Goal: Task Accomplishment & Management: Complete application form

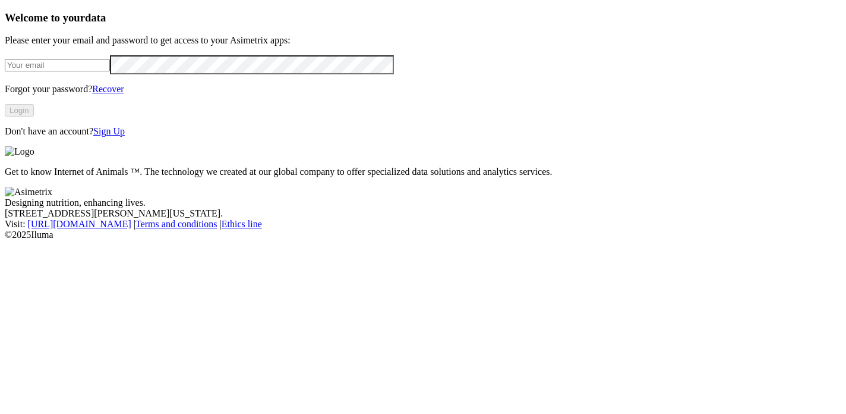
type input "[EMAIL_ADDRESS][DOMAIN_NAME]"
click at [125, 136] on link "Sign Up" at bounding box center [108, 131] width 31 height 10
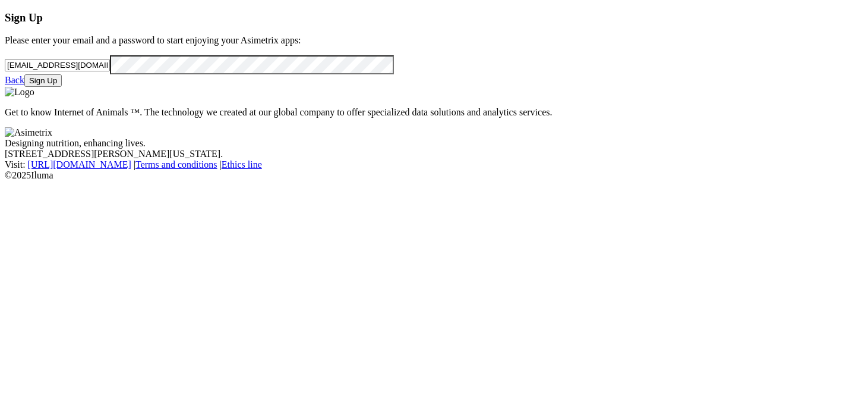
drag, startPoint x: 242, startPoint y: 85, endPoint x: 15, endPoint y: 71, distance: 226.9
click at [15, 71] on div "Sign Up Please enter your email and a password to start enjoying your Asimetrix…" at bounding box center [423, 49] width 837 height 76
click at [5, 87] on div "Sign Up Please enter your email and a password to start enjoying your Asimetrix…" at bounding box center [423, 49] width 837 height 76
click at [24, 85] on link "Back" at bounding box center [15, 80] width 20 height 10
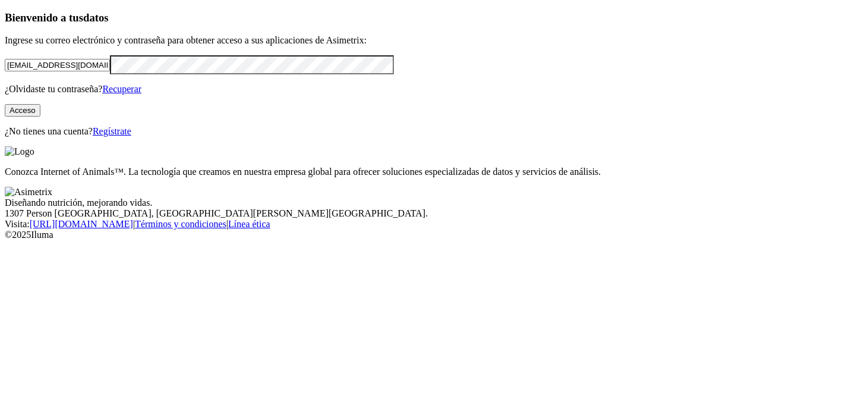
click at [243, 137] on div "Bienvenido a tus datos Ingrese su correo electrónico y contraseña para obtener …" at bounding box center [423, 74] width 837 height 126
drag, startPoint x: 196, startPoint y: 91, endPoint x: 112, endPoint y: 93, distance: 83.2
click at [110, 71] on input "[EMAIL_ADDRESS][DOMAIN_NAME]" at bounding box center [57, 65] width 105 height 12
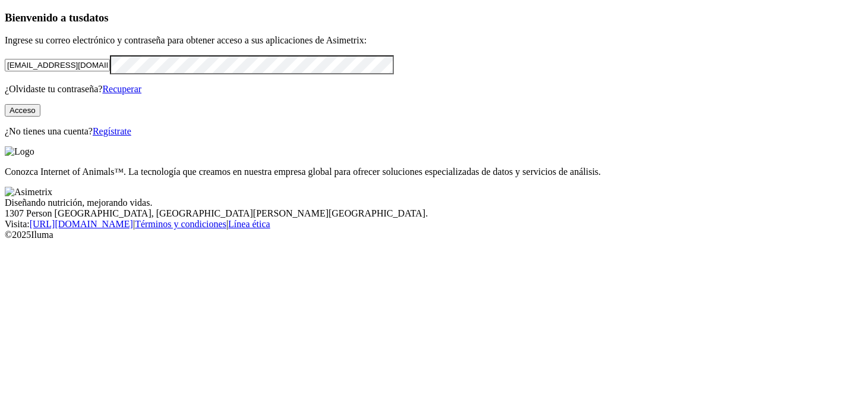
drag, startPoint x: 190, startPoint y: 92, endPoint x: 90, endPoint y: 93, distance: 99.9
click at [89, 71] on input "[EMAIL_ADDRESS][DOMAIN_NAME]" at bounding box center [57, 65] width 105 height 12
click at [110, 71] on input "[EMAIL_ADDRESS][DOMAIN_NAME]" at bounding box center [57, 65] width 105 height 12
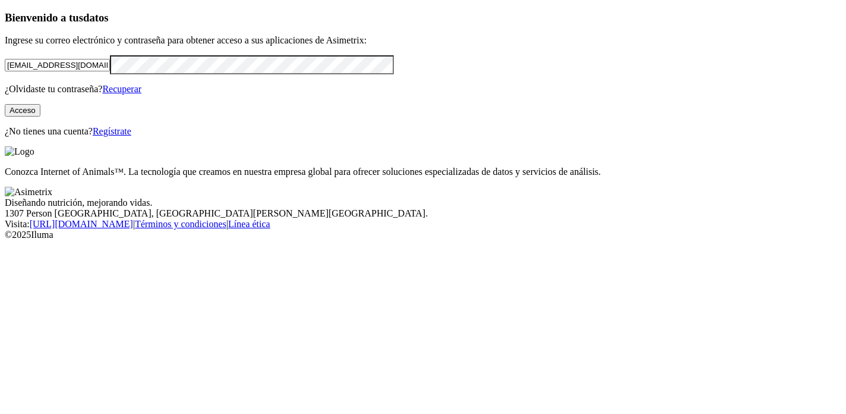
click at [110, 71] on input "[EMAIL_ADDRESS][DOMAIN_NAME]" at bounding box center [57, 65] width 105 height 12
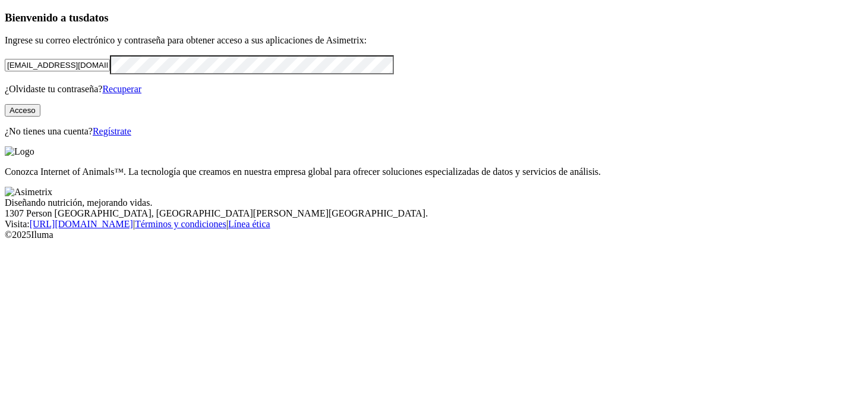
click at [110, 71] on input "[EMAIL_ADDRESS][DOMAIN_NAME]" at bounding box center [57, 65] width 105 height 12
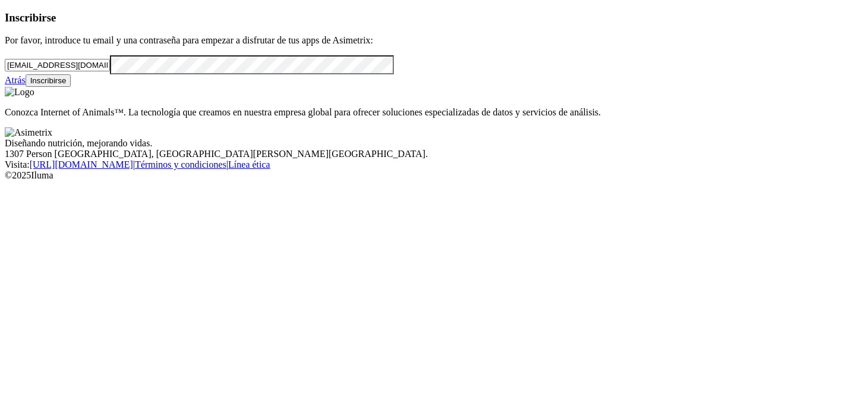
click at [26, 85] on link "Atrás" at bounding box center [15, 80] width 21 height 10
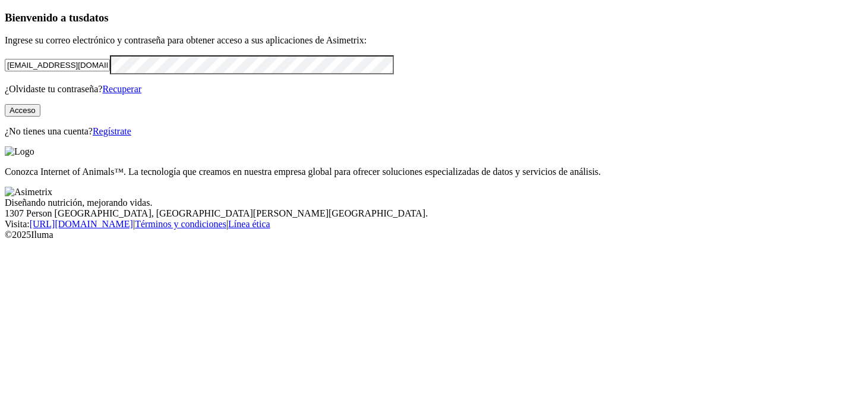
click at [131, 136] on font "Regístrate" at bounding box center [112, 131] width 39 height 10
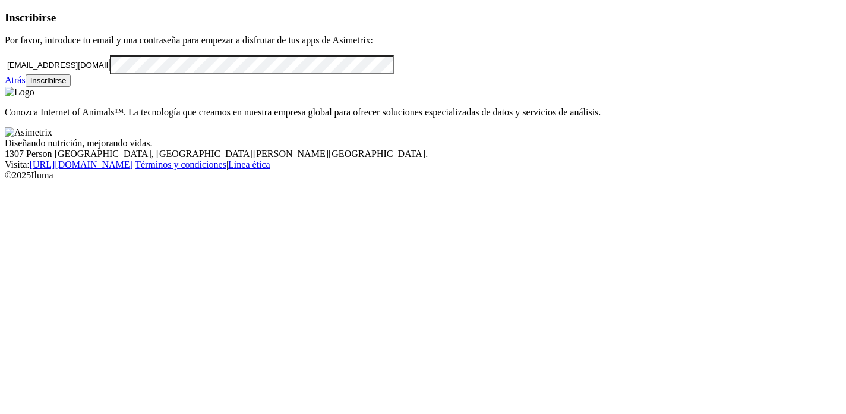
click at [110, 71] on input "[EMAIL_ADDRESS][DOMAIN_NAME]" at bounding box center [57, 65] width 105 height 12
type input "m"
click at [110, 71] on input "email" at bounding box center [57, 65] width 105 height 12
paste input "Contraseñas"
type input "Contraseñas"
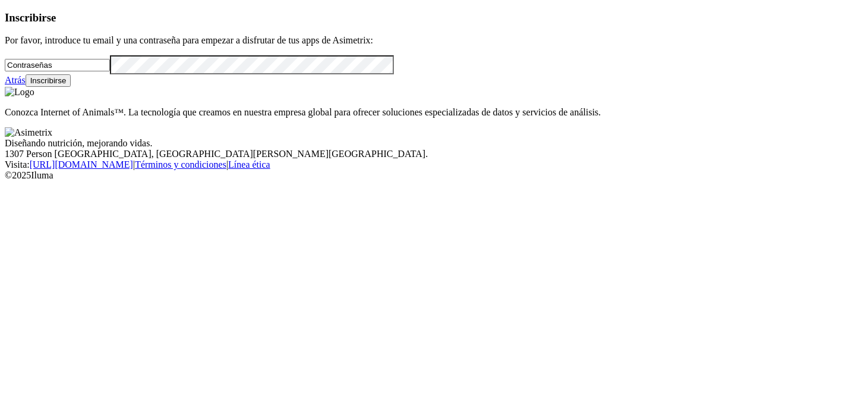
drag, startPoint x: 112, startPoint y: 92, endPoint x: 11, endPoint y: 83, distance: 101.4
click at [11, 83] on div "Inscribirse Por favor, introduce tu email y una contraseña para empezar a disfr…" at bounding box center [423, 49] width 837 height 76
paste input "mailto:[PERSON_NAME][EMAIL_ADDRESS][PERSON_NAME][DOMAIN_NAME]"
click at [65, 71] on input "mailto:[PERSON_NAME][EMAIL_ADDRESS][PERSON_NAME][DOMAIN_NAME]" at bounding box center [57, 65] width 105 height 12
drag, startPoint x: 63, startPoint y: 93, endPoint x: 24, endPoint y: 97, distance: 39.5
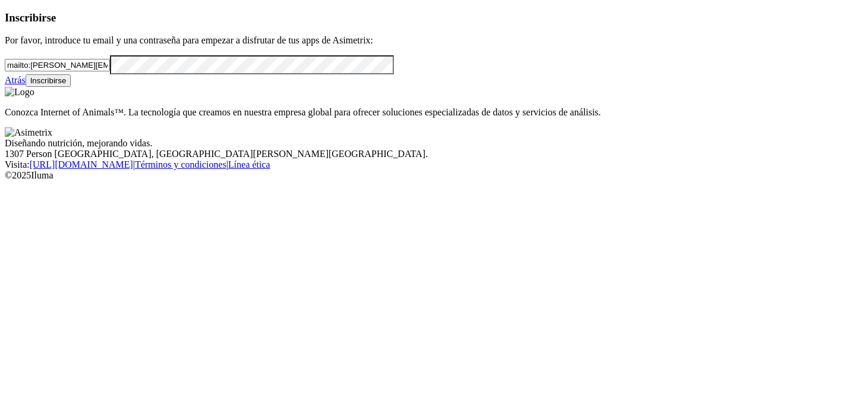
click at [24, 87] on div "Inscribirse Por favor, introduce tu email y una contraseña para empezar a disfr…" at bounding box center [423, 49] width 837 height 76
type input "[PERSON_NAME][EMAIL_ADDRESS][PERSON_NAME][DOMAIN_NAME]"
click at [36, 87] on div "Atrás Inscribirse" at bounding box center [423, 80] width 837 height 12
click at [67, 85] on font "Inscribirse" at bounding box center [48, 80] width 36 height 9
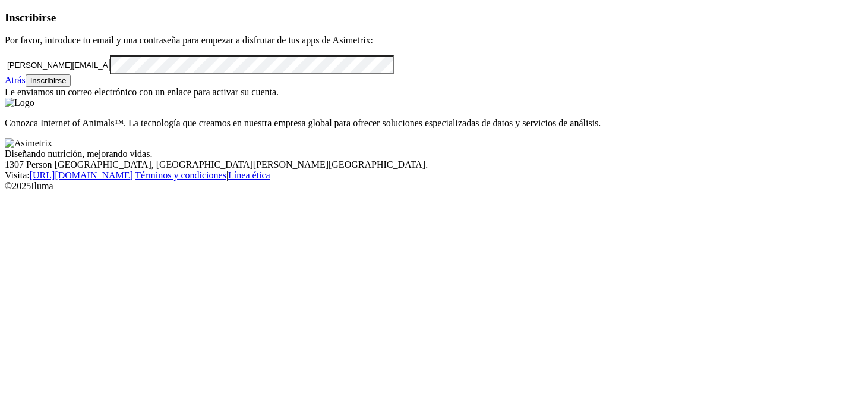
drag, startPoint x: 196, startPoint y: 88, endPoint x: 27, endPoint y: 91, distance: 168.8
click at [27, 71] on input "[PERSON_NAME][EMAIL_ADDRESS][PERSON_NAME][DOMAIN_NAME]" at bounding box center [57, 65] width 105 height 12
paste input "mailto:[PERSON_NAME][EMAIL_ADDRESS][PERSON_NAME][DOMAIN_NAME]"
drag, startPoint x: 65, startPoint y: 93, endPoint x: 11, endPoint y: 95, distance: 54.1
click at [11, 95] on div "Inscribirse Por favor, introduce tu email y una contraseña para empezar a disfr…" at bounding box center [423, 54] width 837 height 87
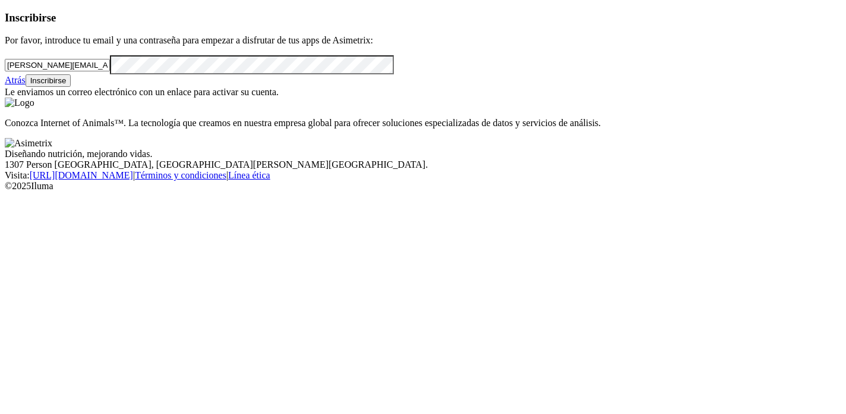
type input "[PERSON_NAME][EMAIL_ADDRESS][PERSON_NAME][DOMAIN_NAME]"
click at [24, 98] on div "Inscribirse Por favor, introduce tu email y una contraseña para empezar a disfr…" at bounding box center [423, 54] width 837 height 87
click at [307, 87] on div "Atrás Inscribirse" at bounding box center [423, 80] width 837 height 12
click at [71, 87] on button "Inscribirse" at bounding box center [49, 80] width 46 height 12
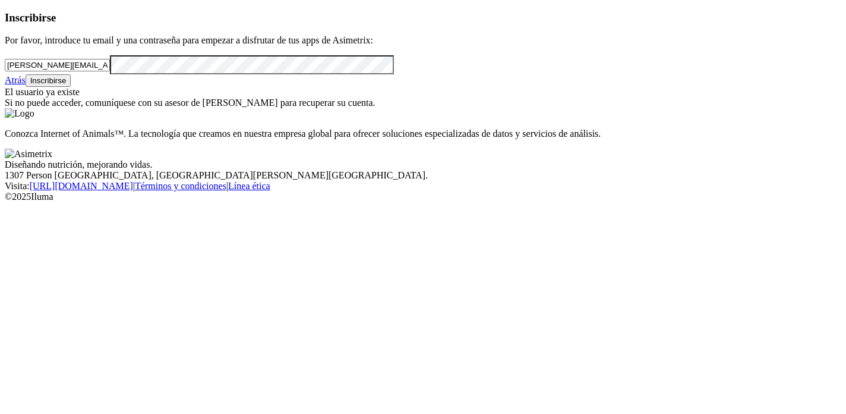
drag, startPoint x: 197, startPoint y: 86, endPoint x: 17, endPoint y: 87, distance: 179.5
click at [17, 87] on div "Inscribirse Por favor, introduce tu email y una contraseña para empezar a disfr…" at bounding box center [423, 59] width 837 height 97
paste input "mailto:[PERSON_NAME][EMAIL_ADDRESS][PERSON_NAME][DOMAIN_NAME]"
drag, startPoint x: 64, startPoint y: 92, endPoint x: 13, endPoint y: 93, distance: 50.5
click at [13, 93] on div "Inscribirse Por favor, introduce tu email y una contraseña para empezar a disfr…" at bounding box center [423, 59] width 837 height 97
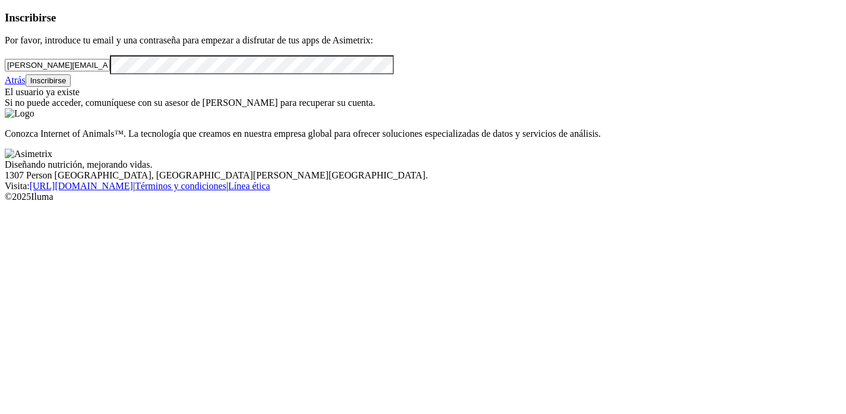
click at [18, 109] on div "Inscribirse Por favor, introduce tu email y una contraseña para empezar a disfr…" at bounding box center [423, 59] width 837 height 97
click at [300, 87] on div "Atrás Inscribirse" at bounding box center [423, 80] width 837 height 12
click at [71, 87] on button "Inscribirse" at bounding box center [49, 80] width 46 height 12
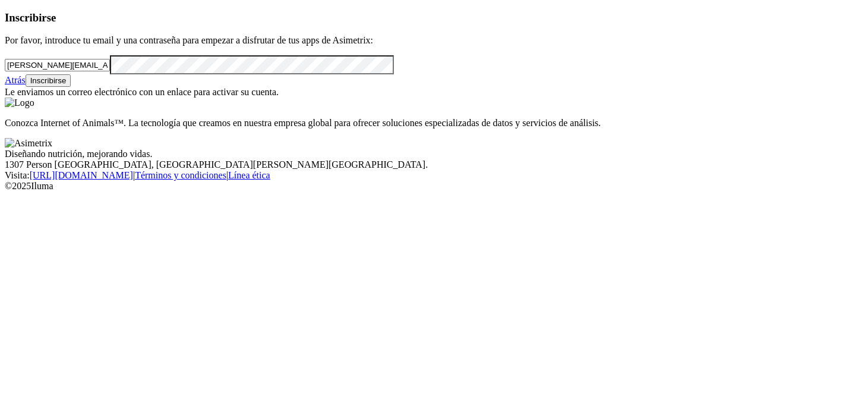
drag, startPoint x: 196, startPoint y: 91, endPoint x: 37, endPoint y: 88, distance: 159.3
click at [37, 71] on input "[PERSON_NAME][EMAIL_ADDRESS][PERSON_NAME][DOMAIN_NAME]" at bounding box center [57, 65] width 105 height 12
type input "j"
paste input "mailto:[PERSON_NAME][EMAIL_ADDRESS][DOMAIN_NAME]"
drag, startPoint x: 65, startPoint y: 93, endPoint x: 15, endPoint y: 96, distance: 49.5
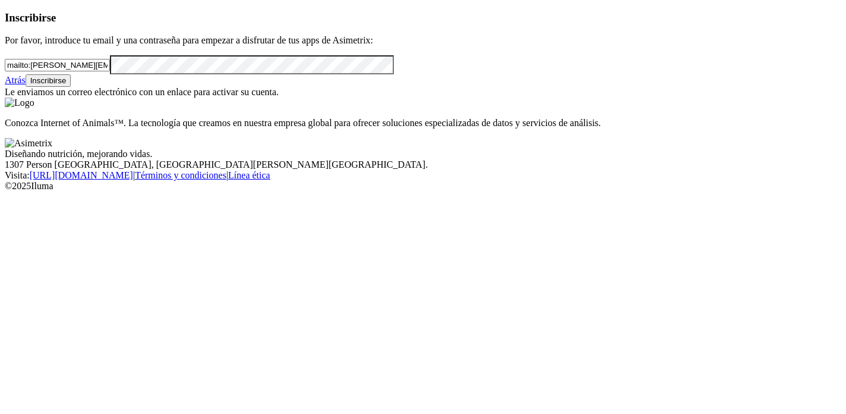
click at [15, 96] on div "Inscribirse Por favor, introduce tu email y una contraseña para empezar a disfr…" at bounding box center [423, 54] width 837 height 87
type input "[PERSON_NAME][EMAIL_ADDRESS][DOMAIN_NAME]"
click at [5, 98] on div "Inscribirse Por favor, introduce tu email y una contraseña para empezar a disfr…" at bounding box center [423, 54] width 837 height 87
click at [287, 87] on div "Atrás Inscribirse" at bounding box center [423, 80] width 837 height 12
click at [67, 85] on font "Inscribirse" at bounding box center [48, 80] width 36 height 9
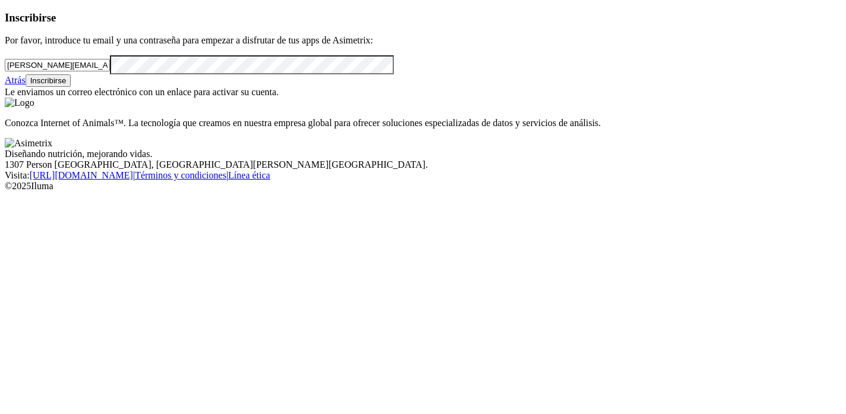
drag, startPoint x: 184, startPoint y: 94, endPoint x: 36, endPoint y: 92, distance: 148.6
click at [36, 71] on input "[PERSON_NAME][EMAIL_ADDRESS][DOMAIN_NAME]" at bounding box center [57, 65] width 105 height 12
paste input "mailto:[PERSON_NAME][EMAIL_ADDRESS][PERSON_NAME][DOMAIN_NAME]"
drag, startPoint x: 64, startPoint y: 94, endPoint x: 2, endPoint y: 90, distance: 62.5
click at [5, 90] on div "Inscribirse Por favor, introduce tu email y una contraseña para empezar a disfr…" at bounding box center [423, 54] width 837 height 87
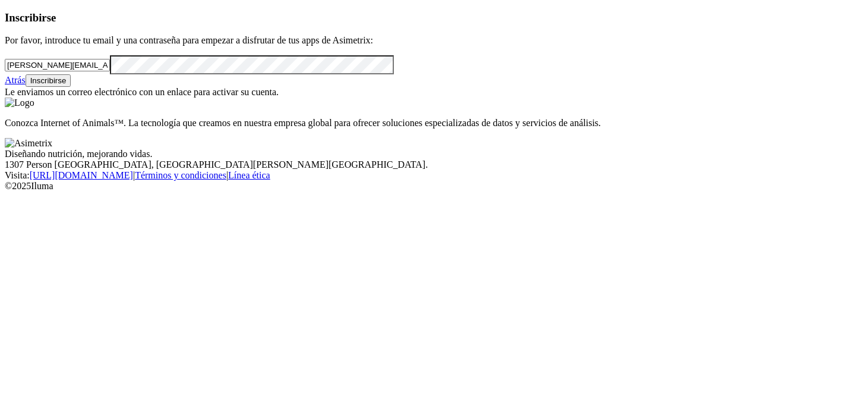
type input "[PERSON_NAME][EMAIL_ADDRESS][PERSON_NAME][DOMAIN_NAME]"
click at [5, 98] on div "Inscribirse Por favor, introduce tu email y una contraseña para empezar a disfr…" at bounding box center [423, 54] width 837 height 87
click at [297, 87] on div "Atrás Inscribirse" at bounding box center [423, 80] width 837 height 12
click at [71, 87] on button "Inscribirse" at bounding box center [49, 80] width 46 height 12
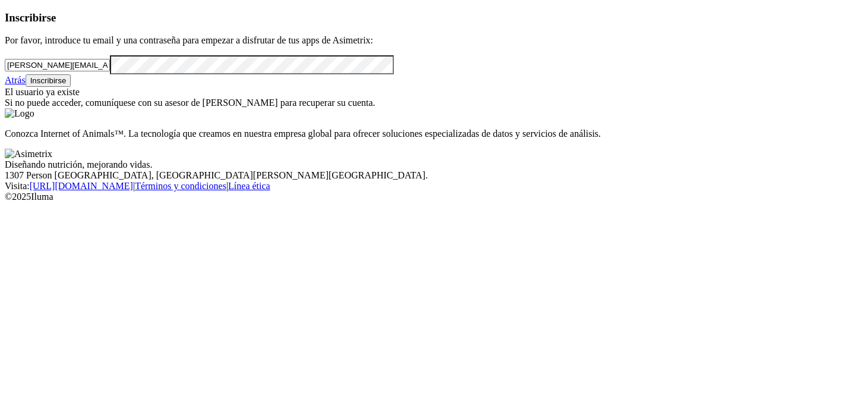
click at [110, 71] on input "[PERSON_NAME][EMAIL_ADDRESS][PERSON_NAME][DOMAIN_NAME]" at bounding box center [57, 65] width 105 height 12
drag, startPoint x: 168, startPoint y: 92, endPoint x: 7, endPoint y: 93, distance: 160.5
click at [7, 93] on div "Inscribirse Por favor, introduce tu email y una contraseña para empezar a disfr…" at bounding box center [423, 59] width 837 height 97
paste input "mailto:[PERSON_NAME][EMAIL_ADDRESS][DOMAIN_NAME]"
drag, startPoint x: 65, startPoint y: 92, endPoint x: 0, endPoint y: 95, distance: 64.9
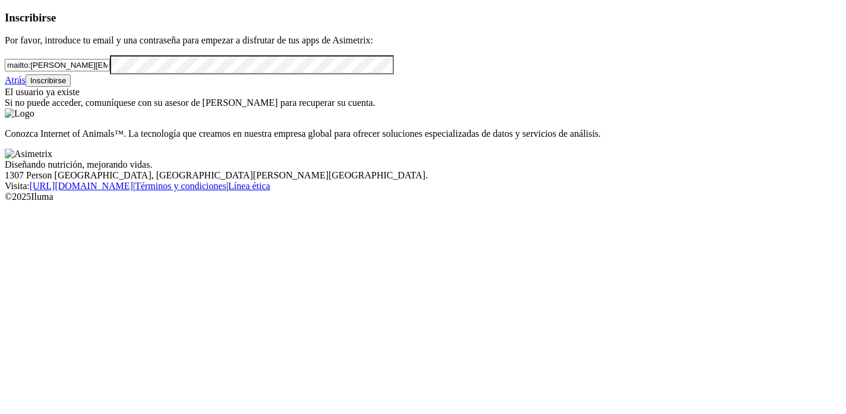
click at [5, 95] on div "Inscribirse Por favor, introduce tu email y una contraseña para empezar a disfr…" at bounding box center [423, 59] width 837 height 97
type input "[PERSON_NAME][EMAIL_ADDRESS][DOMAIN_NAME]"
click at [16, 109] on div "Inscribirse Por favor, introduce tu email y una contraseña para empezar a disfr…" at bounding box center [423, 59] width 837 height 97
click at [278, 87] on div "Atrás Inscribirse" at bounding box center [423, 80] width 837 height 12
click at [71, 87] on button "Inscribirse" at bounding box center [49, 80] width 46 height 12
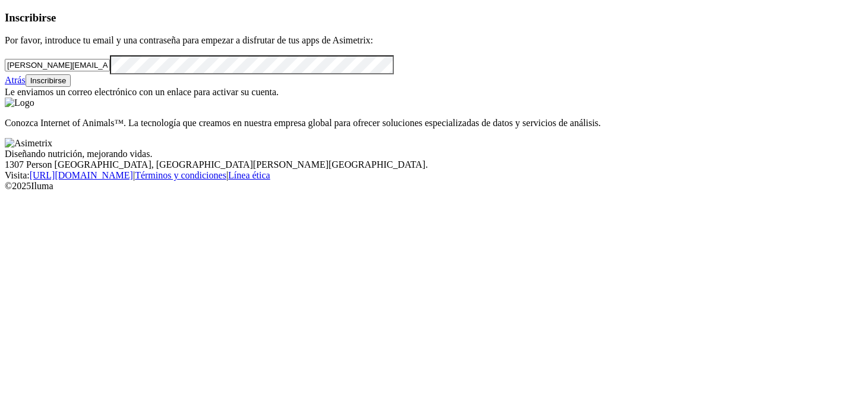
click at [110, 71] on input "[PERSON_NAME][EMAIL_ADDRESS][DOMAIN_NAME]" at bounding box center [57, 65] width 105 height 12
drag, startPoint x: 206, startPoint y: 89, endPoint x: 11, endPoint y: 84, distance: 195.0
click at [11, 84] on div "Inscribirse Por favor, introduce tu email y una contraseña para empezar a disfr…" at bounding box center [423, 54] width 837 height 87
paste input "mailto:[PERSON_NAME][EMAIL_ADDRESS][PERSON_NAME][DOMAIN_NAME]"
drag, startPoint x: 65, startPoint y: 92, endPoint x: 0, endPoint y: 90, distance: 65.4
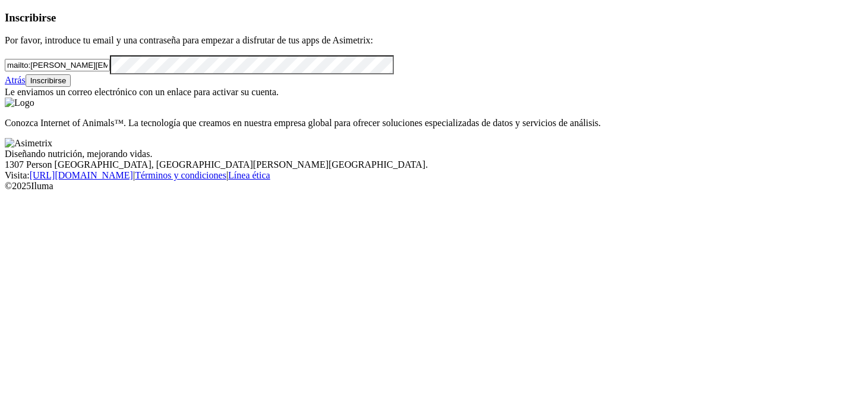
click at [5, 90] on div "Inscribirse Por favor, introduce tu email y una contraseña para empezar a disfr…" at bounding box center [423, 54] width 837 height 87
type input "[PERSON_NAME][EMAIL_ADDRESS][PERSON_NAME][DOMAIN_NAME]"
click at [17, 98] on div "Inscribirse Por favor, introduce tu email y una contraseña para empezar a disfr…" at bounding box center [423, 54] width 837 height 87
click at [277, 87] on div "Atrás Inscribirse" at bounding box center [423, 80] width 837 height 12
click at [71, 87] on button "Inscribirse" at bounding box center [49, 80] width 46 height 12
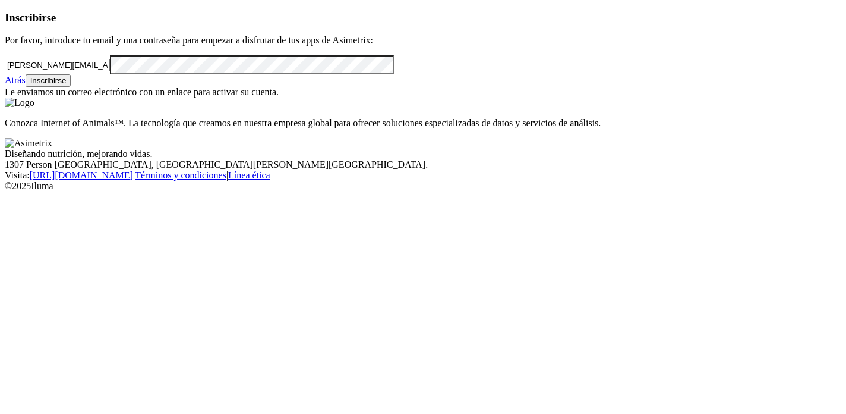
drag, startPoint x: 187, startPoint y: 89, endPoint x: 0, endPoint y: 89, distance: 187.2
click at [5, 89] on div "Inscribirse Por favor, introduce tu email y una contraseña para empezar a disfr…" at bounding box center [423, 54] width 837 height 87
paste input "mailto:[PERSON_NAME][EMAIL_ADDRESS][DOMAIN_NAME]"
drag, startPoint x: 66, startPoint y: 94, endPoint x: 30, endPoint y: 93, distance: 36.3
click at [31, 71] on input "mailto:[PERSON_NAME][EMAIL_ADDRESS][DOMAIN_NAME]" at bounding box center [57, 65] width 105 height 12
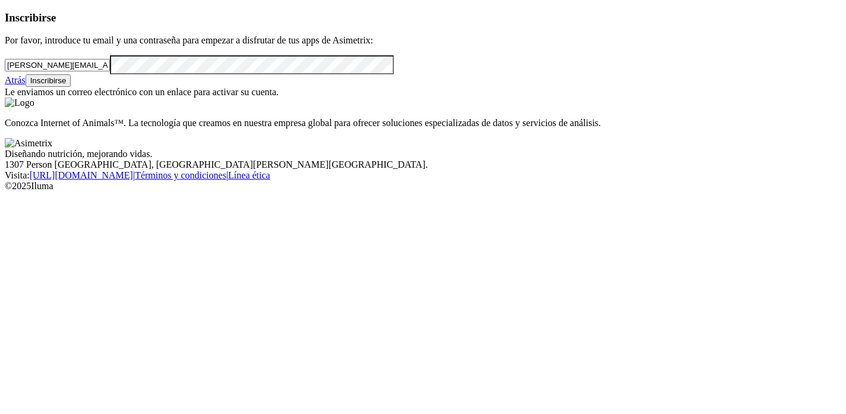
type input "[PERSON_NAME][EMAIL_ADDRESS][DOMAIN_NAME]"
click at [5, 98] on div "Inscribirse Por favor, introduce tu email y una contraseña para empezar a disfr…" at bounding box center [423, 54] width 837 height 87
click at [306, 98] on div "Inscribirse Por favor, introduce tu email y una contraseña para empezar a disfr…" at bounding box center [423, 54] width 837 height 87
click at [67, 85] on font "Inscribirse" at bounding box center [48, 80] width 36 height 9
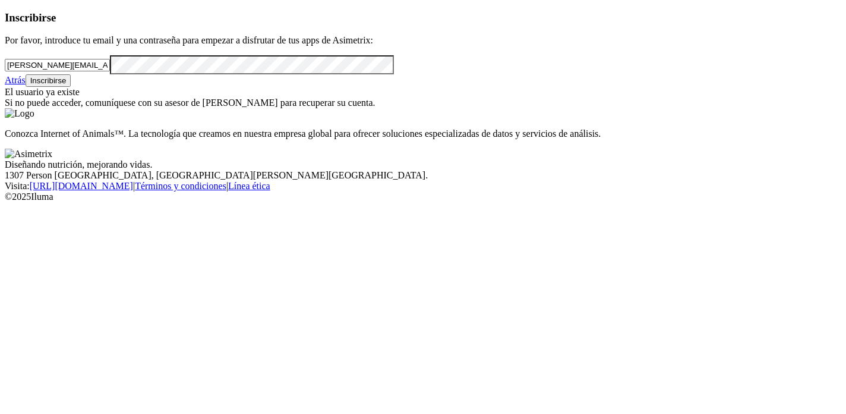
drag, startPoint x: 178, startPoint y: 97, endPoint x: 1, endPoint y: 97, distance: 177.7
click at [5, 97] on div "Inscribirse Por favor, introduce tu email y una contraseña para empezar a disfr…" at bounding box center [423, 59] width 837 height 97
paste input "mailto:[EMAIL_ADDRESS][DOMAIN_NAME]"
drag, startPoint x: 64, startPoint y: 89, endPoint x: 10, endPoint y: 94, distance: 54.3
click at [10, 94] on div "Inscribirse Por favor, introduce tu email y una contraseña para empezar a disfr…" at bounding box center [423, 59] width 837 height 97
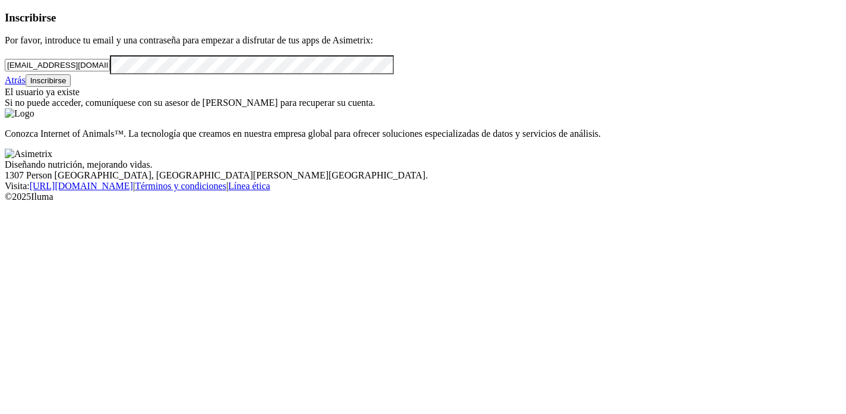
click at [5, 109] on div "Inscribirse Por favor, introduce tu email y una contraseña para empezar a disfr…" at bounding box center [423, 59] width 837 height 97
click at [318, 109] on div "Inscribirse Por favor, introduce tu email y una contraseña para empezar a disfr…" at bounding box center [423, 59] width 837 height 97
click at [67, 85] on font "Inscribirse" at bounding box center [48, 80] width 36 height 9
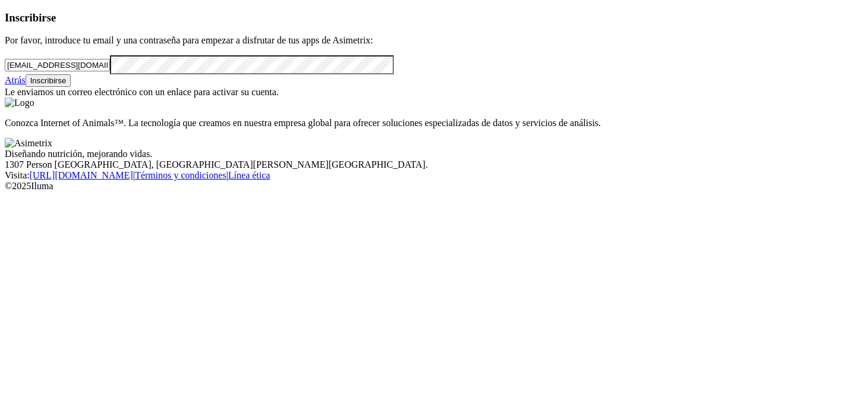
click at [110, 71] on input "[EMAIL_ADDRESS][DOMAIN_NAME]" at bounding box center [57, 65] width 105 height 12
type input "a"
paste input "mailto:[PERSON_NAME][EMAIL_ADDRESS][PERSON_NAME][DOMAIN_NAME]"
drag, startPoint x: 63, startPoint y: 91, endPoint x: 0, endPoint y: 91, distance: 63.0
click at [5, 91] on div "Inscribirse Por favor, introduce tu email y una contraseña para empezar a disfr…" at bounding box center [423, 54] width 837 height 87
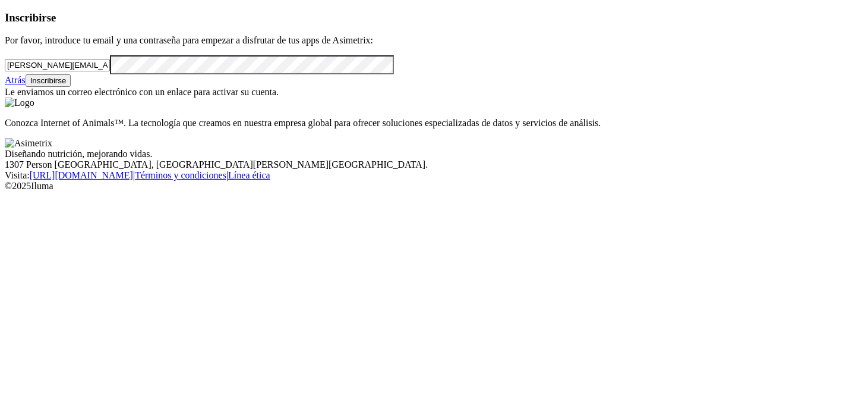
type input "[PERSON_NAME][EMAIL_ADDRESS][PERSON_NAME][DOMAIN_NAME]"
click at [5, 98] on div "Inscribirse Por favor, introduce tu email y una contraseña para empezar a disfr…" at bounding box center [423, 54] width 837 height 87
click at [280, 87] on div "Atrás Inscribirse" at bounding box center [423, 80] width 837 height 12
click at [71, 87] on button "Inscribirse" at bounding box center [49, 80] width 46 height 12
drag, startPoint x: 194, startPoint y: 97, endPoint x: 0, endPoint y: 98, distance: 194.3
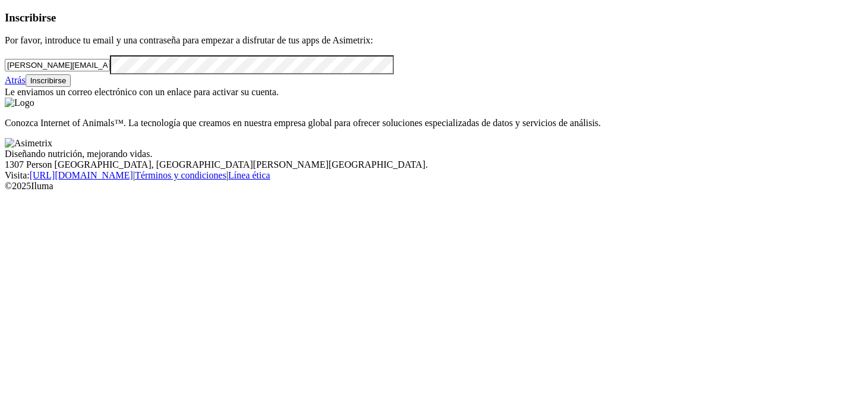
click at [5, 98] on div "Inscribirse Por favor, introduce tu email y una contraseña para empezar a disfr…" at bounding box center [423, 54] width 837 height 87
drag, startPoint x: 204, startPoint y: 91, endPoint x: 0, endPoint y: 88, distance: 203.9
click at [5, 89] on div "Inscribirse Por favor, introduce tu email y una contraseña para empezar a disfr…" at bounding box center [423, 54] width 837 height 87
paste input "mailto:[PERSON_NAME][EMAIL_ADDRESS][PERSON_NAME][DOMAIN_NAME]"
click at [5, 98] on div "Inscribirse Por favor, introduce tu email y una contraseña para empezar a disfr…" at bounding box center [423, 54] width 837 height 87
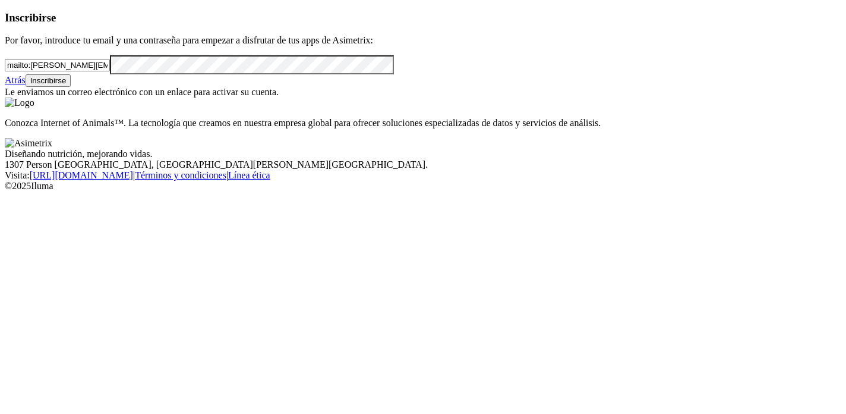
click at [286, 87] on div "Atrás Inscribirse" at bounding box center [423, 80] width 837 height 12
click at [245, 87] on div "Atrás Inscribirse" at bounding box center [423, 80] width 837 height 12
click at [67, 85] on font "Inscribirse" at bounding box center [48, 80] width 36 height 9
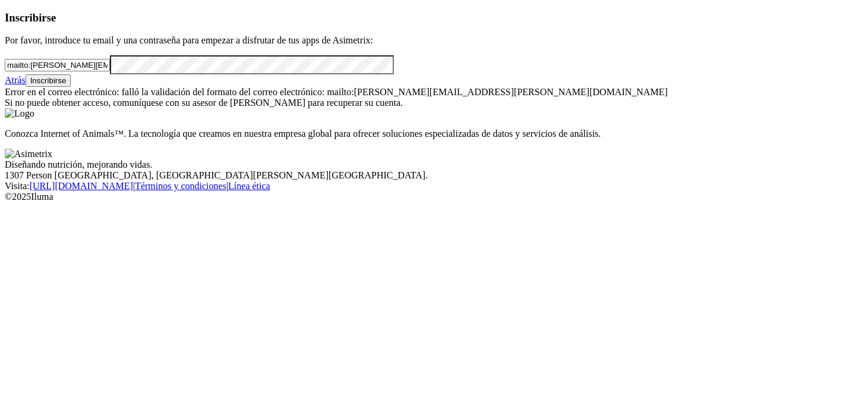
drag, startPoint x: 65, startPoint y: 91, endPoint x: 17, endPoint y: 89, distance: 47.6
click at [17, 89] on div "Inscribirse Por favor, introduce tu email y una contraseña para empezar a disfr…" at bounding box center [423, 59] width 837 height 97
type input "[PERSON_NAME][EMAIL_ADDRESS][PERSON_NAME][DOMAIN_NAME]"
click at [71, 87] on button "Inscribirse" at bounding box center [49, 80] width 46 height 12
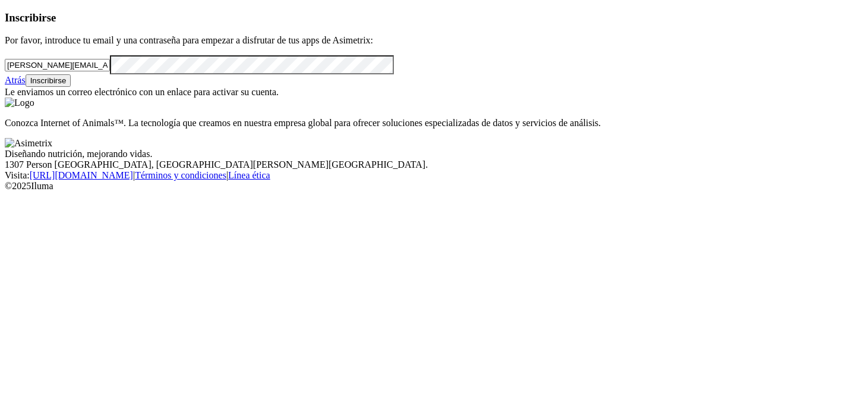
drag, startPoint x: 182, startPoint y: 94, endPoint x: 0, endPoint y: 93, distance: 182.5
click at [5, 93] on div "Inscribirse Por favor, introduce tu email y una contraseña para empezar a disfr…" at bounding box center [423, 54] width 837 height 87
paste input "mailto:[EMAIL_ADDRESS][PERSON_NAME][DOMAIN_NAME]"
drag, startPoint x: 65, startPoint y: 92, endPoint x: 0, endPoint y: 90, distance: 64.8
click at [5, 90] on div "Inscribirse Por favor, introduce tu email y una contraseña para empezar a disfr…" at bounding box center [423, 54] width 837 height 87
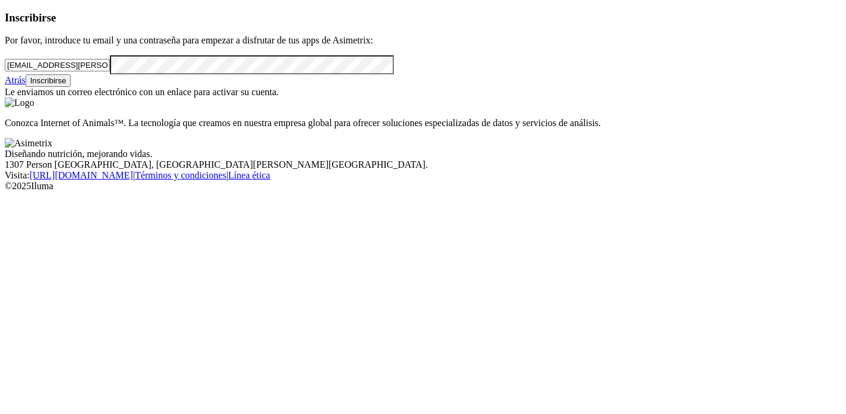
type input "[EMAIL_ADDRESS][PERSON_NAME][DOMAIN_NAME]"
click at [5, 98] on div "Inscribirse Por favor, introduce tu email y una contraseña para empezar a disfr…" at bounding box center [423, 54] width 837 height 87
click at [299, 98] on div "Inscribirse Por favor, introduce tu email y una contraseña para empezar a disfr…" at bounding box center [423, 54] width 837 height 87
click at [67, 85] on font "Inscribirse" at bounding box center [48, 80] width 36 height 9
drag, startPoint x: 189, startPoint y: 90, endPoint x: 8, endPoint y: 89, distance: 180.7
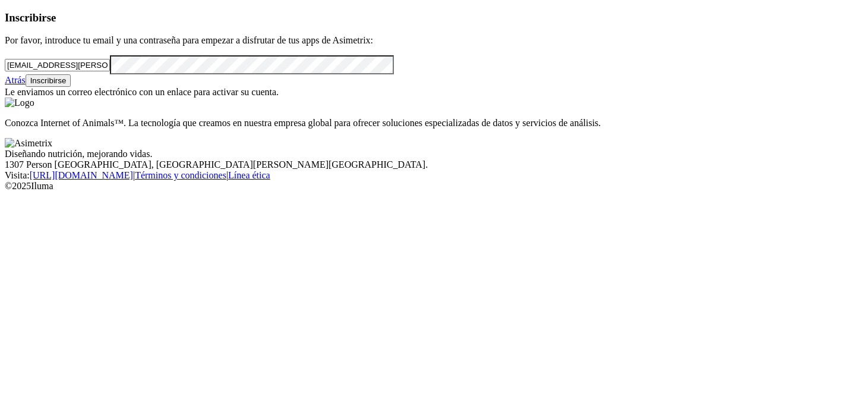
click at [8, 89] on div "Inscribirse Por favor, introduce tu email y una contraseña para empezar a disfr…" at bounding box center [423, 54] width 837 height 87
paste input "mailto:[PERSON_NAME][EMAIL_ADDRESS][DOMAIN_NAME]"
drag, startPoint x: 65, startPoint y: 93, endPoint x: 0, endPoint y: 97, distance: 65.5
click at [5, 97] on div "Inscribirse Por favor, introduce tu email y una contraseña para empezar a disfr…" at bounding box center [423, 54] width 837 height 87
type input "[PERSON_NAME][EMAIL_ADDRESS][DOMAIN_NAME]"
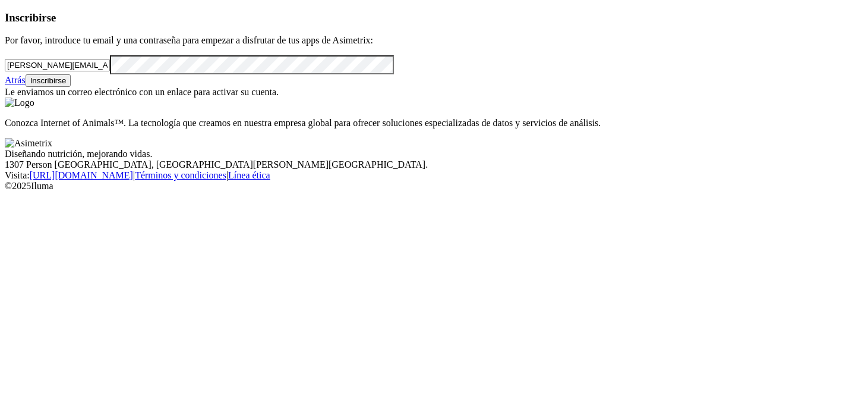
click at [5, 98] on div "Inscribirse Por favor, introduce tu email y una contraseña para empezar a disfr…" at bounding box center [423, 54] width 837 height 87
click at [291, 87] on div "Atrás Inscribirse" at bounding box center [423, 80] width 837 height 12
click at [67, 85] on font "Inscribirse" at bounding box center [48, 80] width 36 height 9
drag, startPoint x: 223, startPoint y: 86, endPoint x: 0, endPoint y: 86, distance: 223.5
click at [5, 86] on div "Inscribirse Por favor, introduce tu email y una contraseña para empezar a disfr…" at bounding box center [423, 54] width 837 height 87
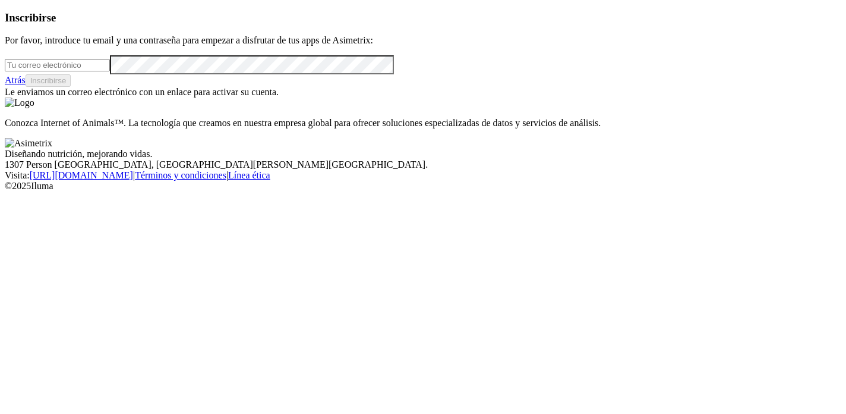
paste input "mailto:[PERSON_NAME][EMAIL_ADDRESS][PERSON_NAME][DOMAIN_NAME]"
drag, startPoint x: 65, startPoint y: 92, endPoint x: 0, endPoint y: 92, distance: 64.8
click at [5, 92] on div "Inscribirse Por favor, introduce tu email y una contraseña para empezar a disfr…" at bounding box center [423, 54] width 837 height 87
type input "[PERSON_NAME][EMAIL_ADDRESS][PERSON_NAME][DOMAIN_NAME]"
click at [5, 98] on div "Inscribirse Por favor, introduce tu email y una contraseña para empezar a disfr…" at bounding box center [423, 54] width 837 height 87
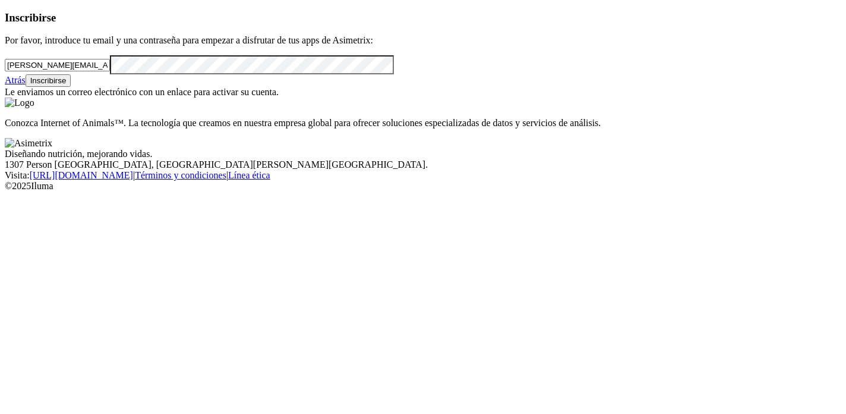
click at [306, 87] on div "Atrás Inscribirse" at bounding box center [423, 80] width 837 height 12
click at [258, 87] on div "Atrás Inscribirse" at bounding box center [423, 80] width 837 height 12
click at [67, 85] on font "Inscribirse" at bounding box center [48, 80] width 36 height 9
drag, startPoint x: 181, startPoint y: 92, endPoint x: 0, endPoint y: 90, distance: 181.3
click at [5, 90] on div "Inscribirse Por favor, introduce tu email y una contraseña para empezar a disfr…" at bounding box center [423, 54] width 837 height 87
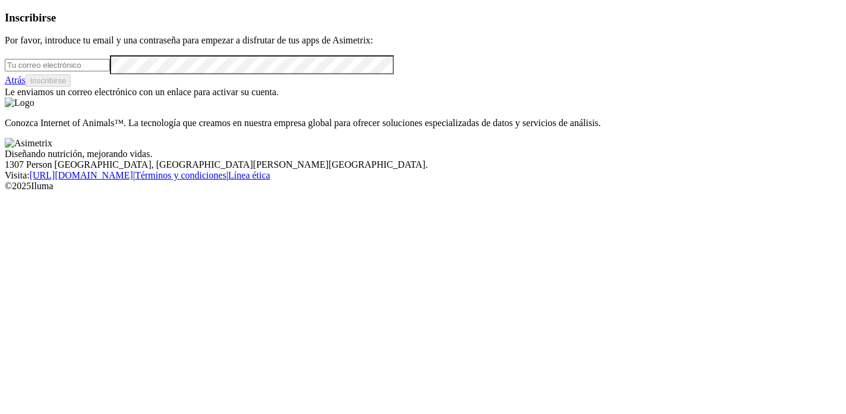
paste input "mailto:[PERSON_NAME][EMAIL_ADDRESS][DOMAIN_NAME]"
drag, startPoint x: 64, startPoint y: 92, endPoint x: 0, endPoint y: 93, distance: 63.6
click at [5, 93] on div "Inscribirse Por favor, introduce tu email y una contraseña para empezar a disfr…" at bounding box center [423, 54] width 837 height 87
type input "[PERSON_NAME][EMAIL_ADDRESS][DOMAIN_NAME]"
click at [5, 98] on div "Inscribirse Por favor, introduce tu email y una contraseña para empezar a disfr…" at bounding box center [423, 54] width 837 height 87
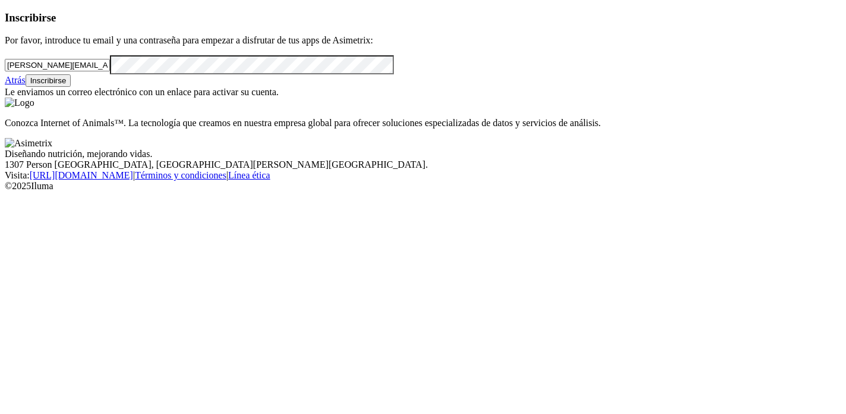
click at [5, 98] on div "Inscribirse Por favor, introduce tu email y una contraseña para empezar a disfr…" at bounding box center [423, 54] width 837 height 87
click at [292, 87] on div "Atrás Inscribirse" at bounding box center [423, 80] width 837 height 12
click at [71, 87] on button "Inscribirse" at bounding box center [49, 80] width 46 height 12
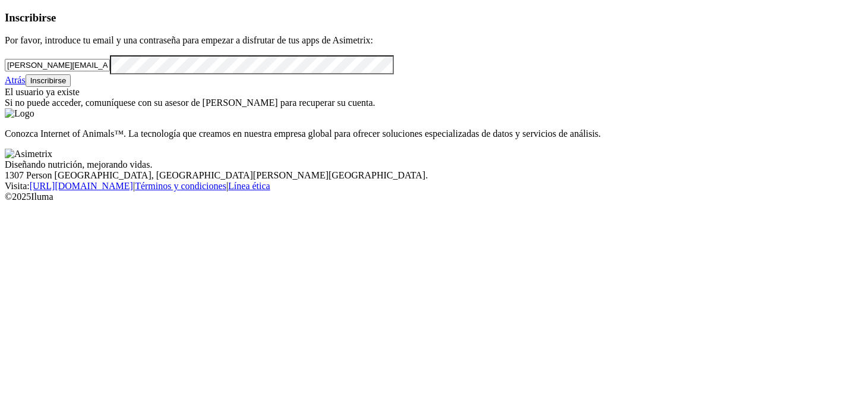
drag, startPoint x: 182, startPoint y: 91, endPoint x: 0, endPoint y: 88, distance: 181.9
click at [5, 88] on div "Inscribirse Por favor, introduce tu email y una contraseña para empezar a disfr…" at bounding box center [423, 59] width 837 height 97
paste input "mailto:[PERSON_NAME][EMAIL_ADDRESS][PERSON_NAME][DOMAIN_NAME]"
drag, startPoint x: 65, startPoint y: 94, endPoint x: 5, endPoint y: 96, distance: 60.6
click at [5, 96] on div "Inscribirse Por favor, introduce tu email y una contraseña para empezar a disfr…" at bounding box center [423, 59] width 837 height 97
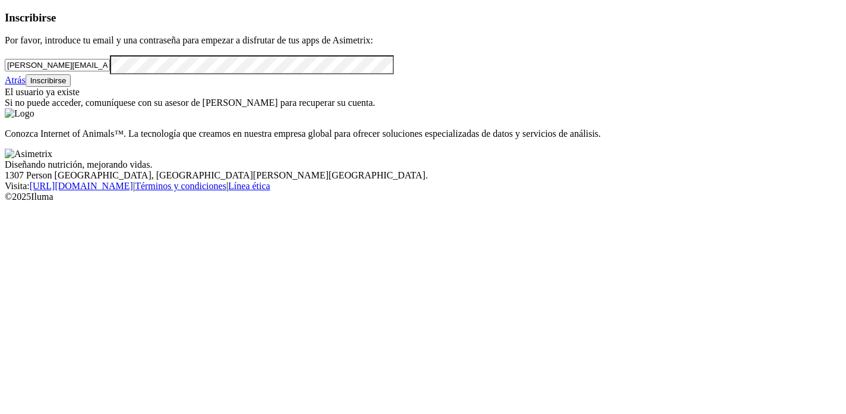
type input "[PERSON_NAME][EMAIL_ADDRESS][PERSON_NAME][DOMAIN_NAME]"
click at [8, 109] on div "Inscribirse Por favor, introduce tu email y una contraseña para empezar a disfr…" at bounding box center [423, 59] width 837 height 97
click at [302, 87] on div "Atrás Inscribirse" at bounding box center [423, 80] width 837 height 12
click at [71, 87] on button "Inscribirse" at bounding box center [49, 80] width 46 height 12
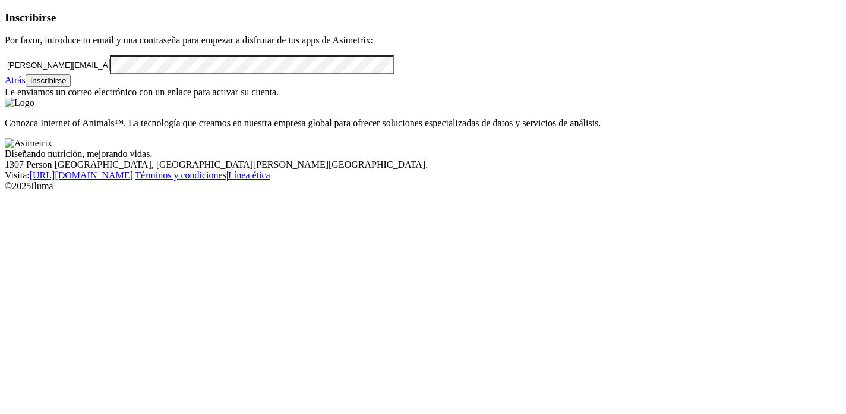
drag, startPoint x: 209, startPoint y: 93, endPoint x: 4, endPoint y: 95, distance: 205.0
click at [5, 95] on div "Inscribirse Por favor, introduce tu email y una contraseña para empezar a disfr…" at bounding box center [423, 54] width 837 height 87
paste input "mailto:[PERSON_NAME][EMAIL_ADDRESS][DOMAIN_NAME]"
drag, startPoint x: 65, startPoint y: 93, endPoint x: 17, endPoint y: 93, distance: 47.5
click at [17, 93] on div "Inscribirse Por favor, introduce tu email y una contraseña para empezar a disfr…" at bounding box center [423, 54] width 837 height 87
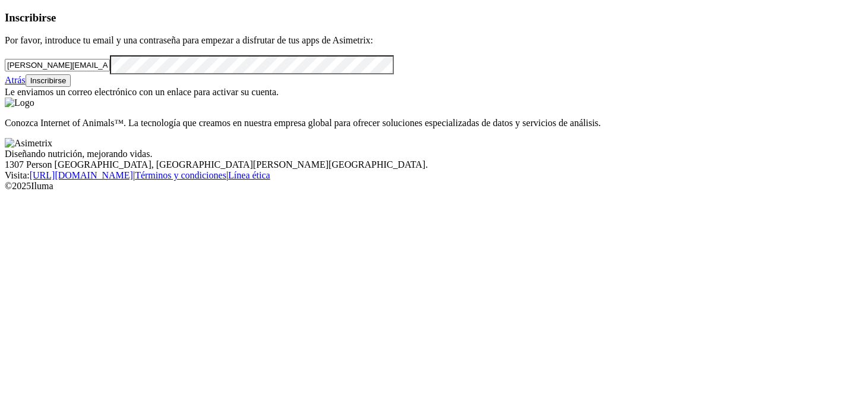
type input "[PERSON_NAME][EMAIL_ADDRESS][DOMAIN_NAME]"
click at [5, 98] on div "Inscribirse Por favor, introduce tu email y una contraseña para empezar a disfr…" at bounding box center [423, 54] width 837 height 87
click at [278, 98] on div "Inscribirse Por favor, introduce tu email y una contraseña para empezar a disfr…" at bounding box center [423, 54] width 837 height 87
click at [67, 85] on font "Inscribirse" at bounding box center [48, 80] width 36 height 9
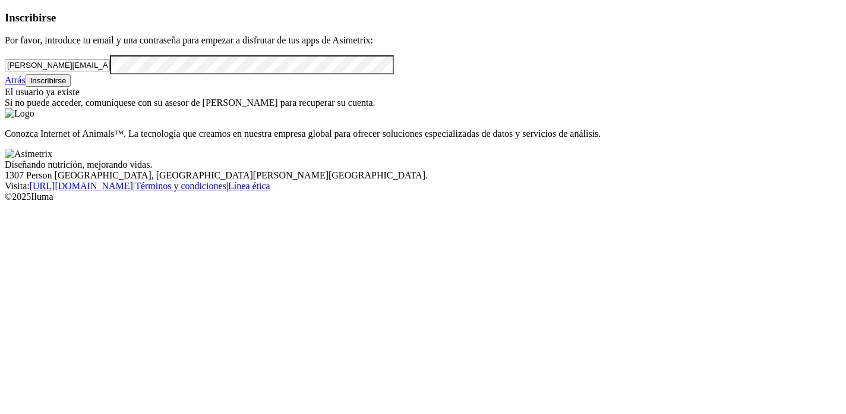
drag, startPoint x: 185, startPoint y: 90, endPoint x: 0, endPoint y: 84, distance: 184.9
click at [5, 85] on div "Inscribirse Por favor, introduce tu email y una contraseña para empezar a disfr…" at bounding box center [423, 59] width 837 height 97
paste input "mailto:[PERSON_NAME][EMAIL_ADDRESS][PERSON_NAME][DOMAIN_NAME]"
drag, startPoint x: 64, startPoint y: 88, endPoint x: 0, endPoint y: 93, distance: 64.4
click at [5, 93] on div "Inscribirse Por favor, introduce tu email y una contraseña para empezar a disfr…" at bounding box center [423, 59] width 837 height 97
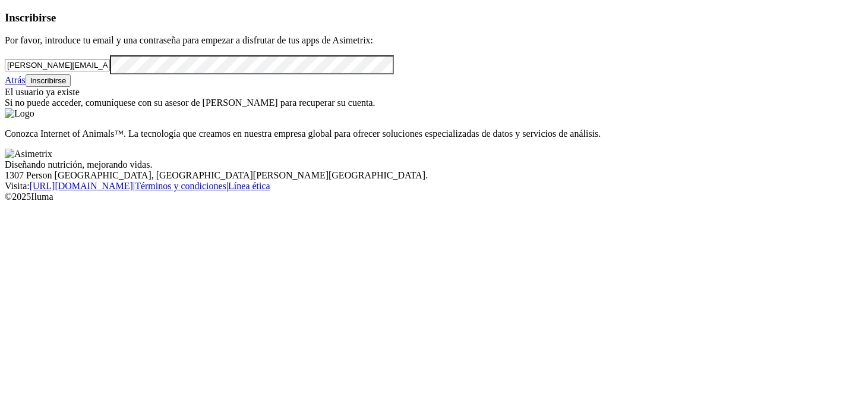
type input "[PERSON_NAME][EMAIL_ADDRESS][PERSON_NAME][DOMAIN_NAME]"
click at [5, 109] on div "Inscribirse Por favor, introduce tu email y una contraseña para empezar a disfr…" at bounding box center [423, 59] width 837 height 97
click at [302, 109] on div "Inscribirse Por favor, introduce tu email y una contraseña para empezar a disfr…" at bounding box center [423, 59] width 837 height 97
click at [71, 87] on button "Inscribirse" at bounding box center [49, 80] width 46 height 12
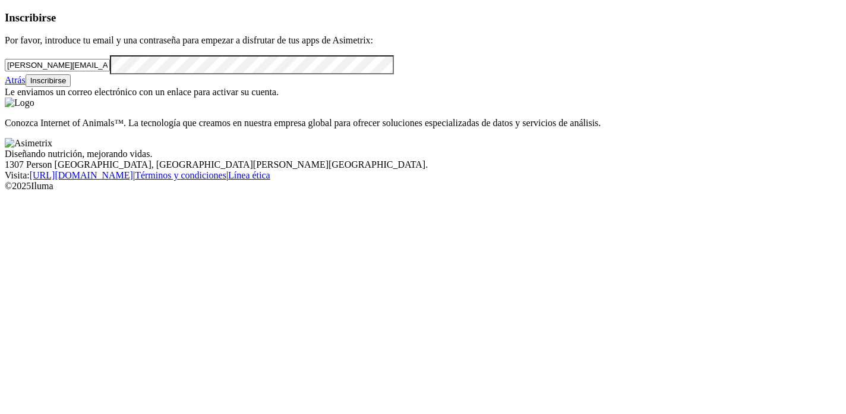
drag, startPoint x: 178, startPoint y: 93, endPoint x: 2, endPoint y: 93, distance: 175.3
click at [5, 93] on div "Inscribirse Por favor, introduce tu email y una contraseña para empezar a disfr…" at bounding box center [423, 54] width 837 height 87
paste input "mailto:[EMAIL_ADDRESS][PERSON_NAME][DOMAIN_NAME]"
drag, startPoint x: 65, startPoint y: 93, endPoint x: 12, endPoint y: 94, distance: 52.9
click at [12, 94] on div "Inscribirse Por favor, introduce tu email y una contraseña para empezar a disfr…" at bounding box center [423, 54] width 837 height 87
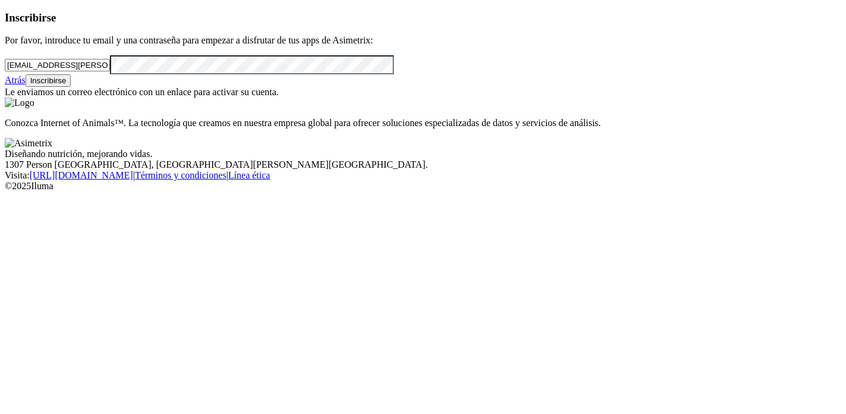
type input "[EMAIL_ADDRESS][PERSON_NAME][DOMAIN_NAME]"
drag, startPoint x: 114, startPoint y: 102, endPoint x: 59, endPoint y: 103, distance: 54.7
click at [39, 74] on form "[EMAIL_ADDRESS][PERSON_NAME][DOMAIN_NAME]" at bounding box center [423, 64] width 837 height 19
click at [5, 98] on div "Inscribirse Por favor, introduce tu email y una contraseña para empezar a disfr…" at bounding box center [423, 54] width 837 height 87
click at [283, 87] on div "Atrás Inscribirse" at bounding box center [423, 80] width 837 height 12
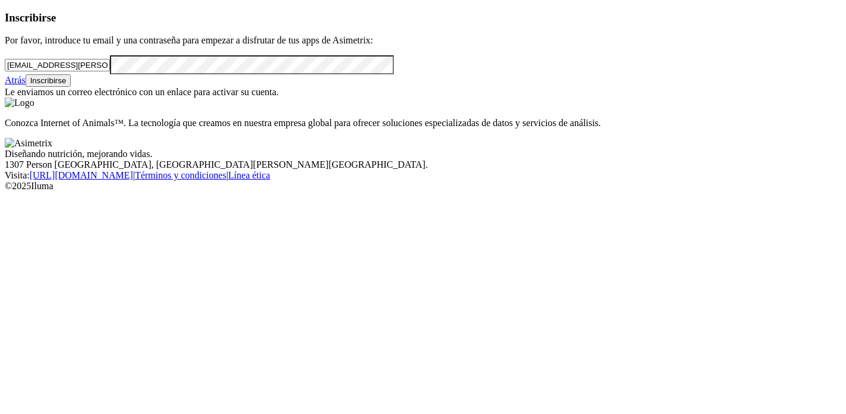
click at [67, 85] on font "Inscribirse" at bounding box center [48, 80] width 36 height 9
drag, startPoint x: 156, startPoint y: 96, endPoint x: 0, endPoint y: 94, distance: 156.3
click at [5, 94] on div "Inscribirse Por favor, introduce tu email y una contraseña para empezar a disfr…" at bounding box center [423, 54] width 837 height 87
paste input "[PERSON_NAME][EMAIL_ADDRESS][PERSON_NAME][DOMAIN_NAME]"
type input "[PERSON_NAME][EMAIL_ADDRESS][PERSON_NAME][DOMAIN_NAME]"
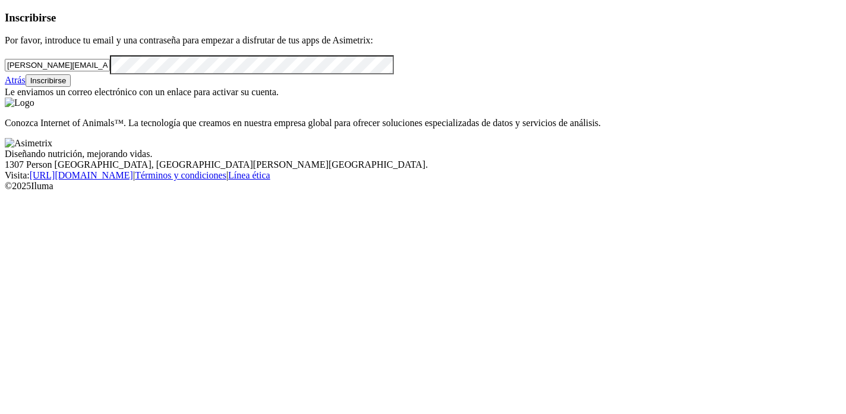
click at [5, 98] on div "Inscribirse Por favor, introduce tu email y una contraseña para empezar a disfr…" at bounding box center [423, 54] width 837 height 87
click at [267, 87] on div "Atrás Inscribirse" at bounding box center [423, 80] width 837 height 12
click at [71, 87] on button "Inscribirse" at bounding box center [49, 80] width 46 height 12
drag, startPoint x: 179, startPoint y: 96, endPoint x: 0, endPoint y: 93, distance: 179.5
click at [5, 93] on div "Inscribirse Por favor, introduce tu email y una contraseña para empezar a disfr…" at bounding box center [423, 54] width 837 height 87
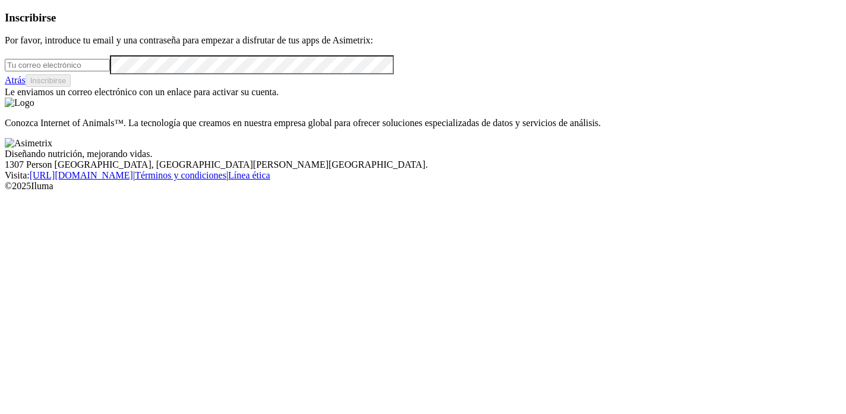
paste input "[PERSON_NAME][EMAIL_ADDRESS][PERSON_NAME][DOMAIN_NAME]"
click at [5, 98] on div "Inscribirse Por favor, introduce tu email y una contraseña para empezar a disfr…" at bounding box center [423, 54] width 837 height 87
click at [11, 98] on div "Inscribirse Por favor, introduce tu email y una contraseña para empezar a disfr…" at bounding box center [423, 54] width 837 height 87
click at [5, 98] on div "Inscribirse Por favor, introduce tu email y una contraseña para empezar a disfr…" at bounding box center [423, 54] width 837 height 87
click at [270, 87] on div "Atrás Inscribirse" at bounding box center [423, 80] width 837 height 12
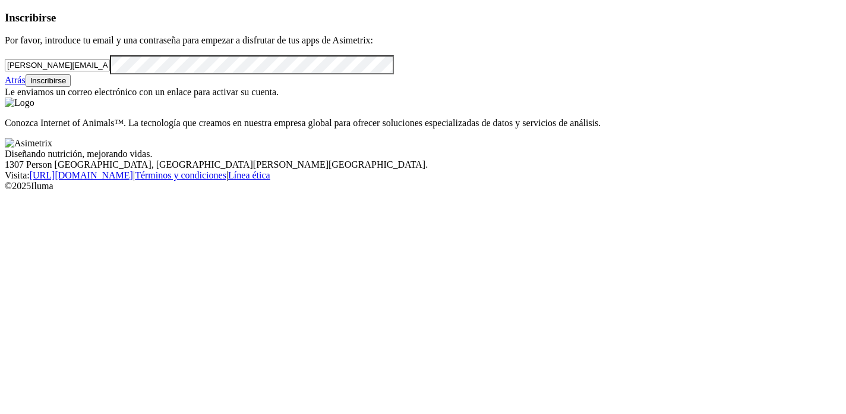
click at [67, 85] on font "Inscribirse" at bounding box center [48, 80] width 36 height 9
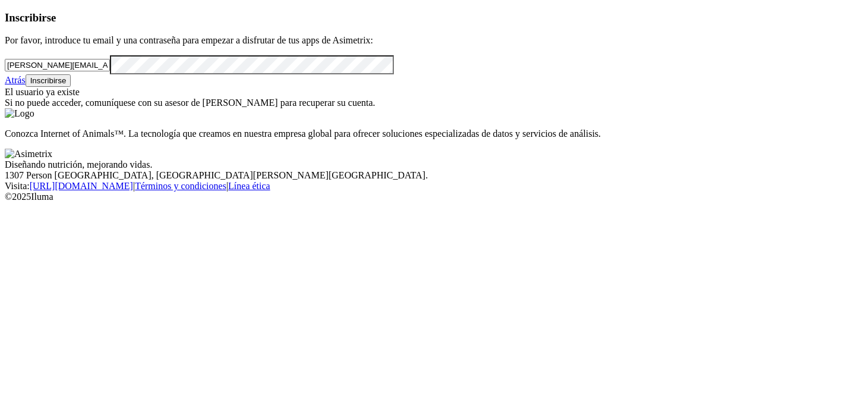
drag, startPoint x: 197, startPoint y: 94, endPoint x: 0, endPoint y: 92, distance: 197.3
click at [5, 92] on div "Inscribirse Por favor, introduce tu email y una contraseña para empezar a disfr…" at bounding box center [423, 59] width 837 height 97
paste input "[PERSON_NAME].moralesp"
type input "[PERSON_NAME][EMAIL_ADDRESS][DOMAIN_NAME]"
click at [23, 109] on div "Inscribirse Por favor, introduce tu email y una contraseña para empezar a disfr…" at bounding box center [423, 59] width 837 height 97
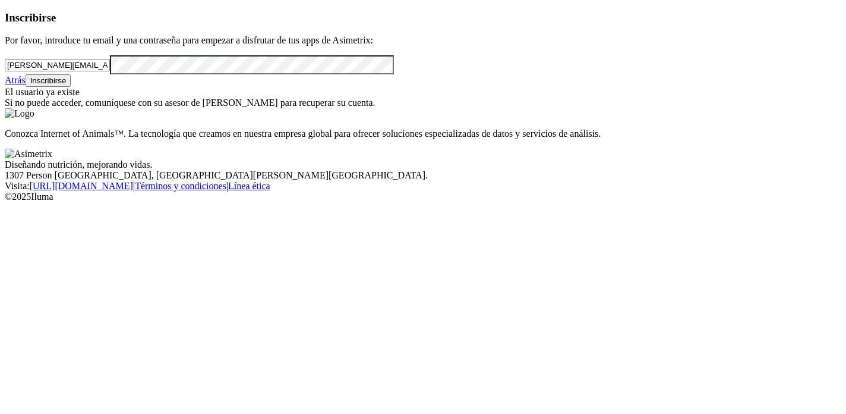
click at [285, 109] on div "Inscribirse Por favor, introduce tu email y una contraseña para empezar a disfr…" at bounding box center [423, 59] width 837 height 97
click at [71, 87] on button "Inscribirse" at bounding box center [49, 80] width 46 height 12
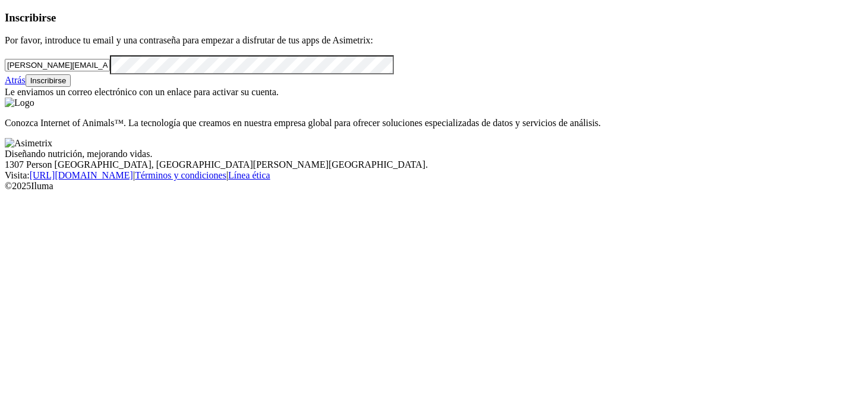
drag, startPoint x: 204, startPoint y: 97, endPoint x: 17, endPoint y: 89, distance: 187.4
click at [17, 89] on div "Inscribirse Por favor, introduce tu email y una contraseña para empezar a disfr…" at bounding box center [423, 54] width 837 height 87
paste input "mailto:[PERSON_NAME][EMAIL_ADDRESS][DOMAIN_NAME]"
drag, startPoint x: 64, startPoint y: 90, endPoint x: 0, endPoint y: 89, distance: 64.2
click at [5, 89] on div "Inscribirse Por favor, introduce tu email y una contraseña para empezar a disfr…" at bounding box center [423, 54] width 837 height 87
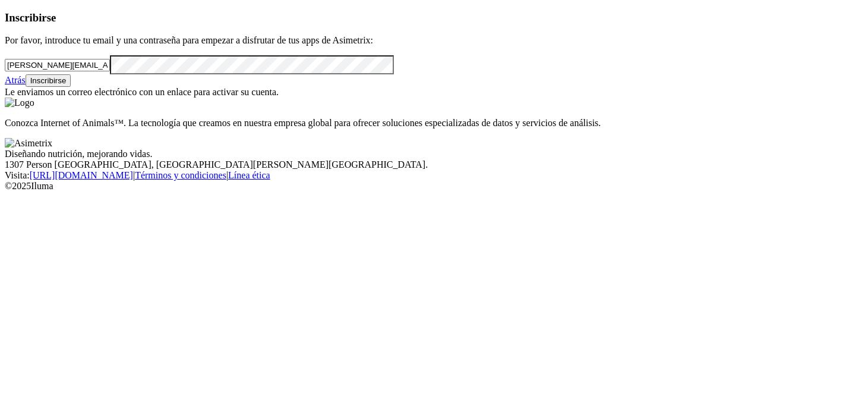
type input "[PERSON_NAME][EMAIL_ADDRESS][DOMAIN_NAME]"
click at [5, 98] on div "Inscribirse Por favor, introduce tu email y una contraseña para empezar a disfr…" at bounding box center [423, 54] width 837 height 87
click at [291, 87] on div "Atrás Inscribirse" at bounding box center [423, 80] width 837 height 12
click at [67, 85] on font "Inscribirse" at bounding box center [48, 80] width 36 height 9
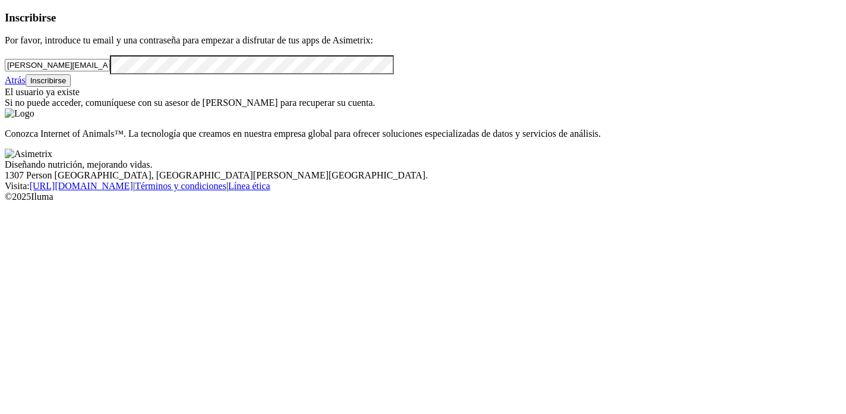
drag, startPoint x: 171, startPoint y: 93, endPoint x: 0, endPoint y: 93, distance: 171.2
click at [5, 93] on div "Inscribirse Por favor, introduce tu email y una contraseña para empezar a disfr…" at bounding box center [423, 59] width 837 height 97
paste input "mailto:[PERSON_NAME][EMAIL_ADDRESS][PERSON_NAME][DOMAIN_NAME]"
drag, startPoint x: 65, startPoint y: 92, endPoint x: 0, endPoint y: 77, distance: 66.9
click at [5, 77] on div "Inscribirse Por favor, introduce tu email y una contraseña para empezar a disfr…" at bounding box center [423, 59] width 837 height 97
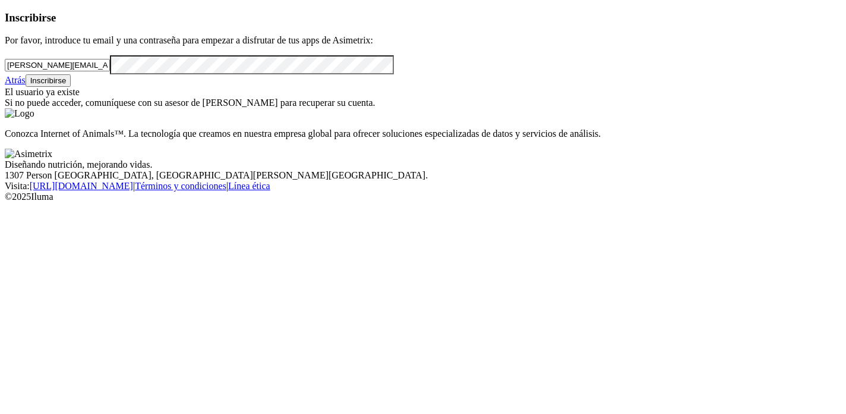
type input "[PERSON_NAME][EMAIL_ADDRESS][PERSON_NAME][DOMAIN_NAME]"
click at [5, 109] on div "Inscribirse Por favor, introduce tu email y una contraseña para empezar a disfr…" at bounding box center [423, 59] width 837 height 97
click at [299, 87] on div "Atrás Inscribirse" at bounding box center [423, 80] width 837 height 12
click at [71, 87] on button "Inscribirse" at bounding box center [49, 80] width 46 height 12
drag, startPoint x: 172, startPoint y: 96, endPoint x: 0, endPoint y: 85, distance: 172.7
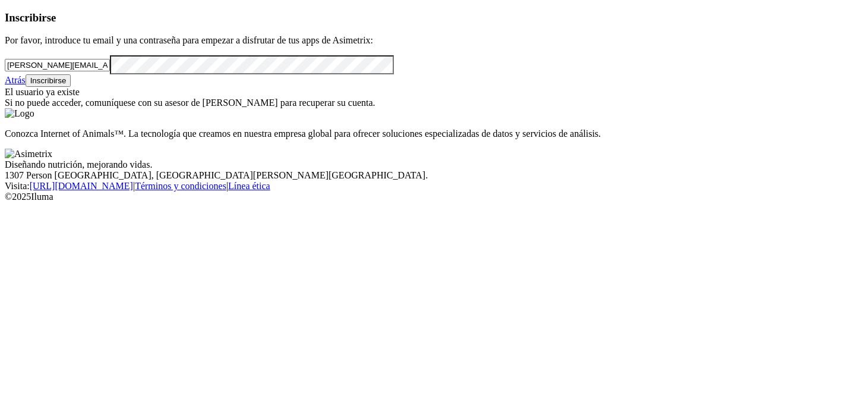
click at [5, 85] on div "Inscribirse Por favor, introduce tu email y una contraseña para empezar a disfr…" at bounding box center [423, 59] width 837 height 97
paste input "mailto:[PERSON_NAME][EMAIL_ADDRESS][PERSON_NAME][DOMAIN_NAME]"
drag, startPoint x: 64, startPoint y: 92, endPoint x: 0, endPoint y: 93, distance: 64.2
click at [5, 93] on div "Inscribirse Por favor, introduce tu email y una contraseña para empezar a disfr…" at bounding box center [423, 59] width 837 height 97
type input "[PERSON_NAME][EMAIL_ADDRESS][PERSON_NAME][DOMAIN_NAME]"
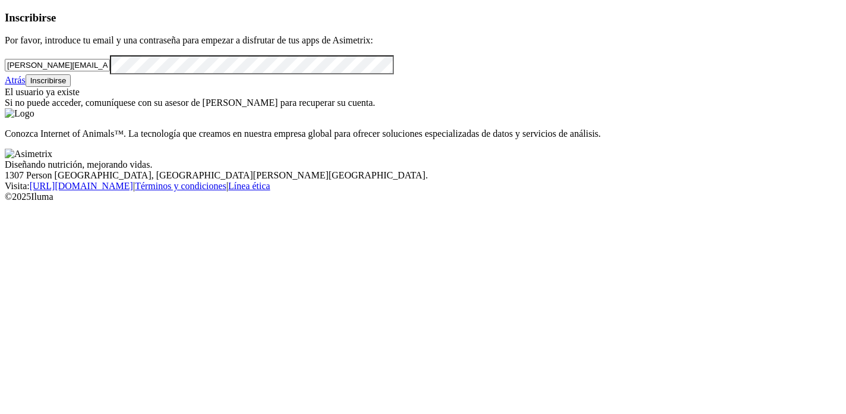
click at [14, 109] on div "Inscribirse Por favor, introduce tu email y una contraseña para empezar a disfr…" at bounding box center [423, 59] width 837 height 97
click at [292, 87] on div "Atrás Inscribirse" at bounding box center [423, 80] width 837 height 12
click at [71, 87] on button "Inscribirse" at bounding box center [49, 80] width 46 height 12
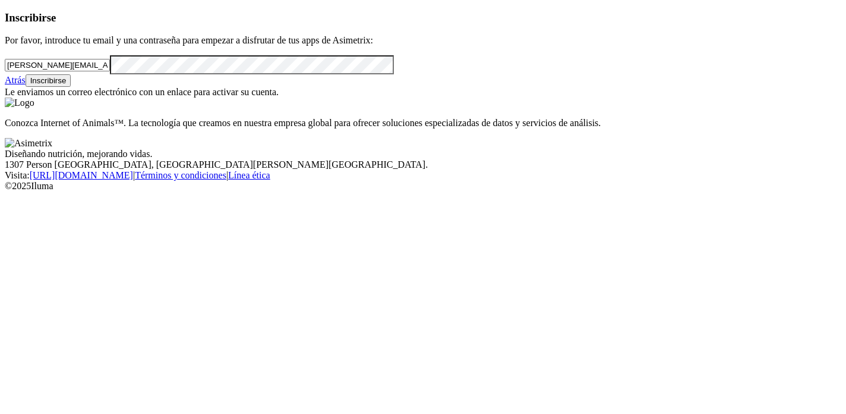
drag, startPoint x: 184, startPoint y: 88, endPoint x: 0, endPoint y: 87, distance: 184.2
click at [5, 87] on div "Inscribirse Por favor, introduce tu email y una contraseña para empezar a disfr…" at bounding box center [423, 54] width 837 height 87
paste input "mailto:[PERSON_NAME][EMAIL_ADDRESS][PERSON_NAME][DOMAIN_NAME]"
drag, startPoint x: 64, startPoint y: 93, endPoint x: 2, endPoint y: 93, distance: 62.4
click at [5, 93] on div "Inscribirse Por favor, introduce tu email y una contraseña para empezar a disfr…" at bounding box center [423, 54] width 837 height 87
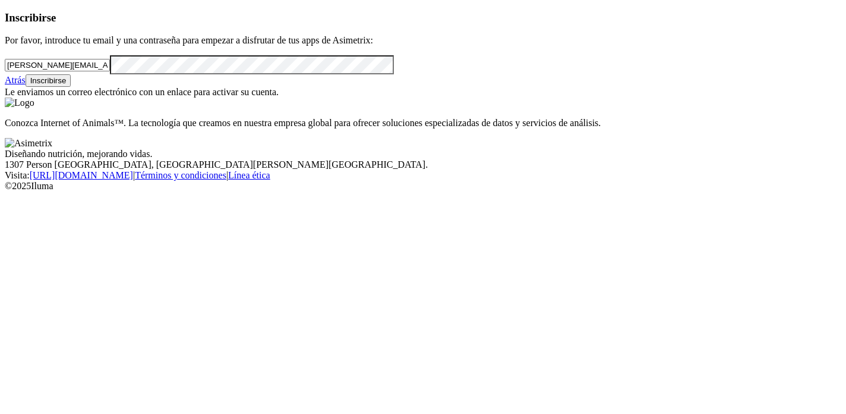
type input "[PERSON_NAME][EMAIL_ADDRESS][PERSON_NAME][DOMAIN_NAME]"
click at [5, 98] on div "Inscribirse Por favor, introduce tu email y una contraseña para empezar a disfr…" at bounding box center [423, 54] width 837 height 87
click at [25, 98] on div "Inscribirse Por favor, introduce tu email y una contraseña para empezar a disfr…" at bounding box center [423, 54] width 837 height 87
click at [291, 87] on div "Atrás Inscribirse" at bounding box center [423, 80] width 837 height 12
click at [67, 85] on font "Inscribirse" at bounding box center [48, 80] width 36 height 9
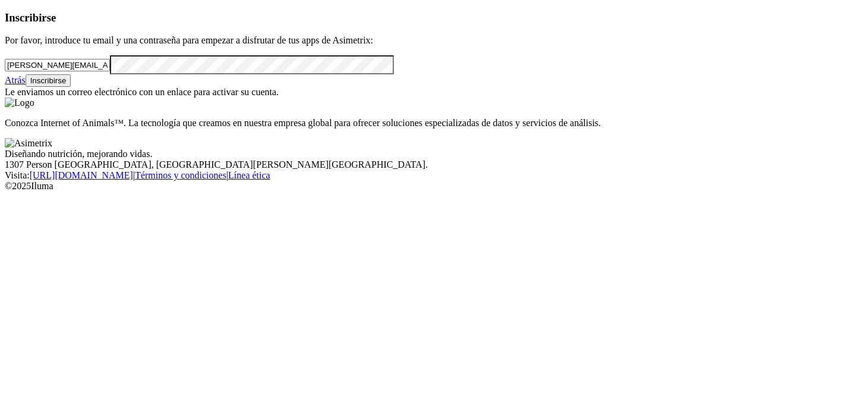
drag, startPoint x: 193, startPoint y: 93, endPoint x: 0, endPoint y: 84, distance: 193.4
click at [5, 84] on div "Inscribirse Por favor, introduce tu email y una contraseña para empezar a disfr…" at bounding box center [423, 54] width 837 height 87
paste input "mailto:[PERSON_NAME][EMAIL_ADDRESS][PERSON_NAME][DOMAIN_NAME]"
drag, startPoint x: 64, startPoint y: 93, endPoint x: 19, endPoint y: 93, distance: 45.2
click at [19, 93] on div "Inscribirse Por favor, introduce tu email y una contraseña para empezar a disfr…" at bounding box center [423, 54] width 837 height 87
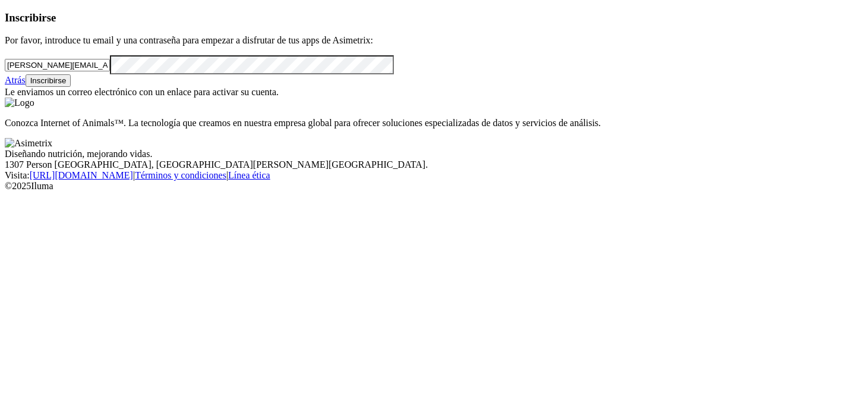
type input "[PERSON_NAME][EMAIL_ADDRESS][PERSON_NAME][DOMAIN_NAME]"
click at [5, 98] on div "Inscribirse Por favor, introduce tu email y una contraseña para empezar a disfr…" at bounding box center [423, 54] width 837 height 87
click at [302, 87] on div "Atrás Inscribirse" at bounding box center [423, 80] width 837 height 12
click at [67, 85] on font "Inscribirse" at bounding box center [48, 80] width 36 height 9
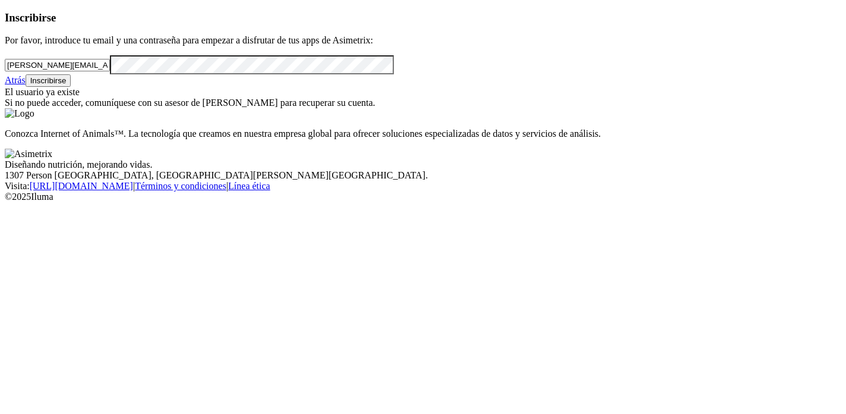
click at [110, 71] on input "[PERSON_NAME][EMAIL_ADDRESS][PERSON_NAME][DOMAIN_NAME]" at bounding box center [57, 65] width 105 height 12
drag, startPoint x: 180, startPoint y: 93, endPoint x: 0, endPoint y: 93, distance: 180.1
click at [5, 93] on div "Inscribirse Por favor, introduce tu email y una contraseña para empezar a disfr…" at bounding box center [423, 59] width 837 height 97
paste input "mailto:[PERSON_NAME][EMAIL_ADDRESS][PERSON_NAME][DOMAIN_NAME]"
drag, startPoint x: 64, startPoint y: 92, endPoint x: 0, endPoint y: 93, distance: 64.2
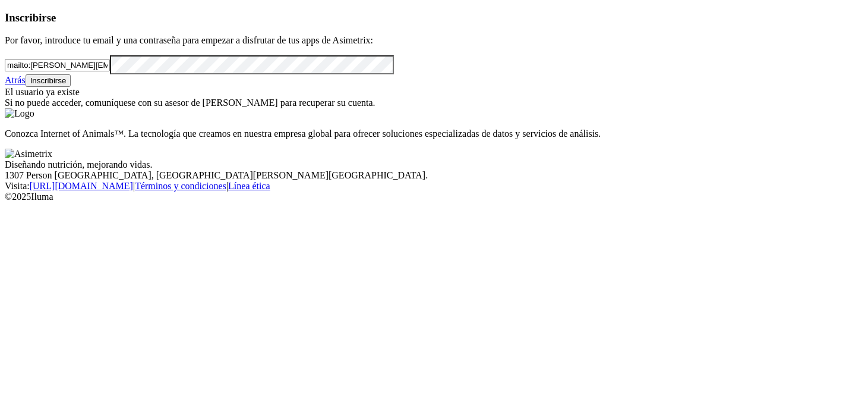
click at [5, 93] on div "Inscribirse Por favor, introduce tu email y una contraseña para empezar a disfr…" at bounding box center [423, 59] width 837 height 97
type input "[PERSON_NAME][EMAIL_ADDRESS][PERSON_NAME][DOMAIN_NAME]"
click at [5, 109] on div "Inscribirse Por favor, introduce tu email y una contraseña para empezar a disfr…" at bounding box center [423, 59] width 837 height 97
click at [291, 87] on div "Atrás Inscribirse" at bounding box center [423, 80] width 837 height 12
click at [71, 87] on button "Inscribirse" at bounding box center [49, 80] width 46 height 12
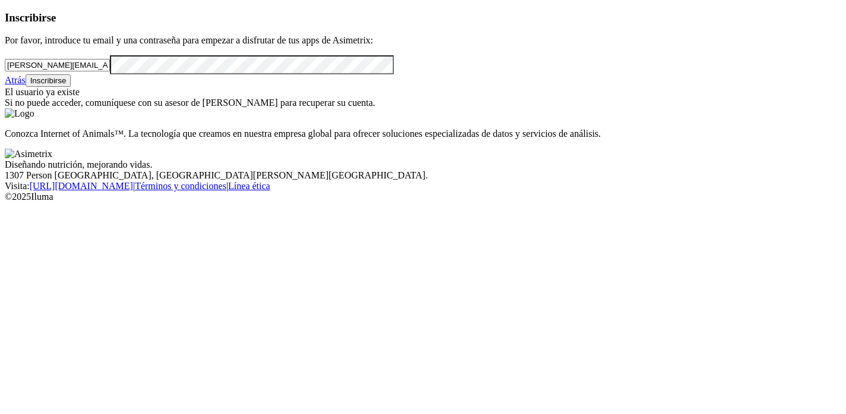
drag, startPoint x: 191, startPoint y: 92, endPoint x: 0, endPoint y: 89, distance: 191.4
click at [5, 89] on div "Inscribirse Por favor, introduce tu email y una contraseña para empezar a disfr…" at bounding box center [423, 59] width 837 height 97
paste input "mailto:[PERSON_NAME][EMAIL_ADDRESS][PERSON_NAME][DOMAIN_NAME]"
drag, startPoint x: 64, startPoint y: 93, endPoint x: 5, endPoint y: 93, distance: 58.8
click at [5, 93] on div "Inscribirse Por favor, introduce tu email y una contraseña para empezar a disfr…" at bounding box center [423, 59] width 837 height 97
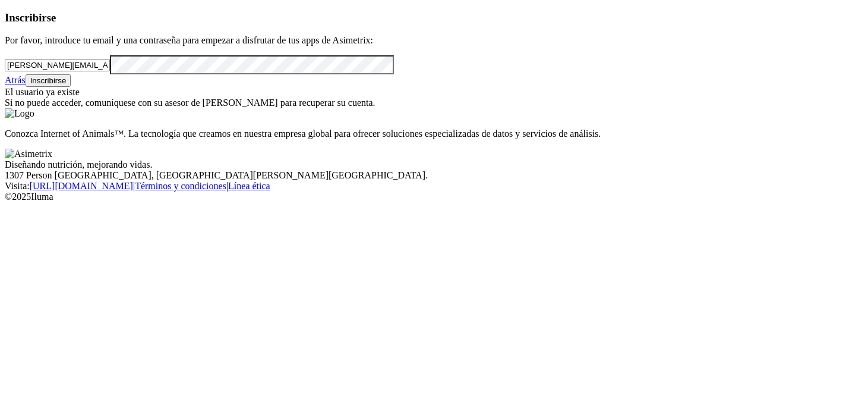
type input "[PERSON_NAME][EMAIL_ADDRESS][PERSON_NAME][DOMAIN_NAME]"
click at [5, 109] on div "Inscribirse Por favor, introduce tu email y una contraseña para empezar a disfr…" at bounding box center [423, 59] width 837 height 97
click at [279, 74] on div "[PERSON_NAME][EMAIL_ADDRESS][PERSON_NAME][DOMAIN_NAME]" at bounding box center [423, 64] width 837 height 19
click at [67, 85] on font "Inscribirse" at bounding box center [48, 80] width 36 height 9
